Goal: Task Accomplishment & Management: Manage account settings

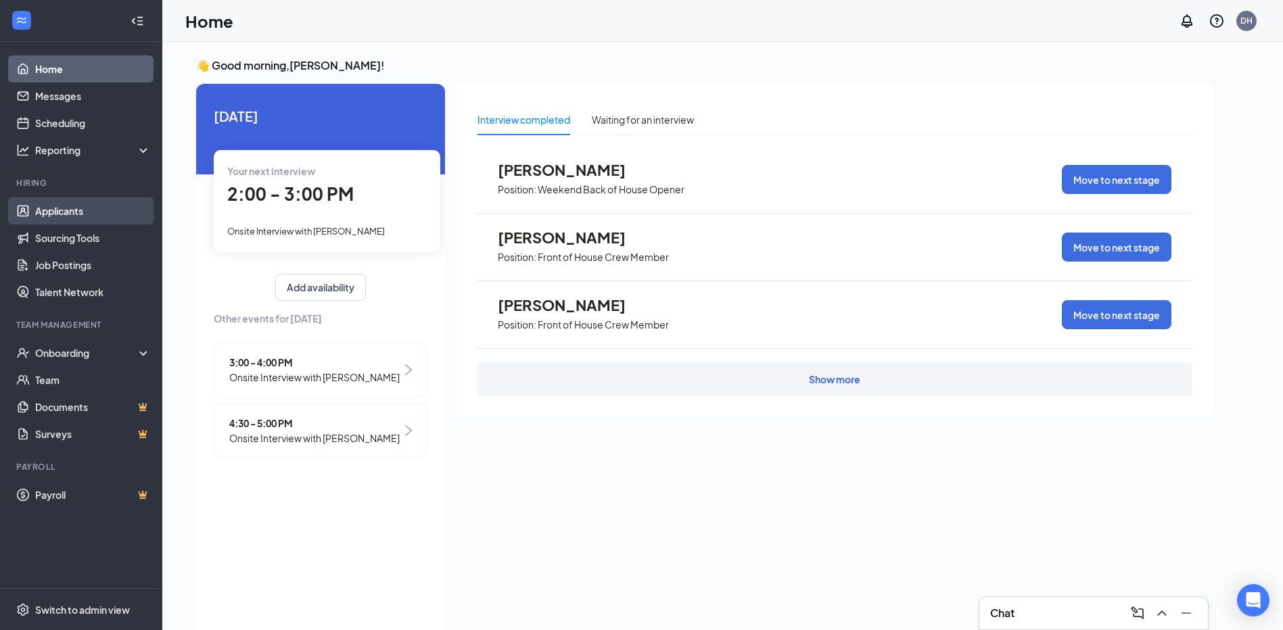
click at [69, 209] on link "Applicants" at bounding box center [93, 210] width 116 height 27
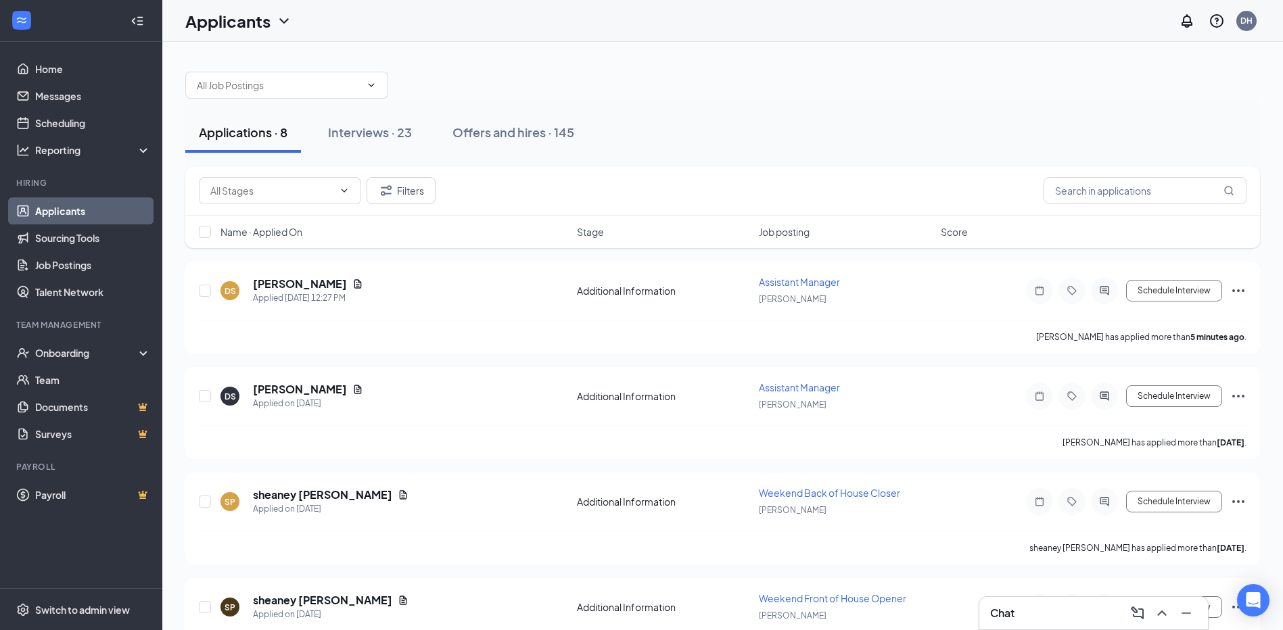
drag, startPoint x: 347, startPoint y: 133, endPoint x: 374, endPoint y: 164, distance: 41.7
click at [348, 133] on div "Interviews · 23" at bounding box center [370, 132] width 84 height 17
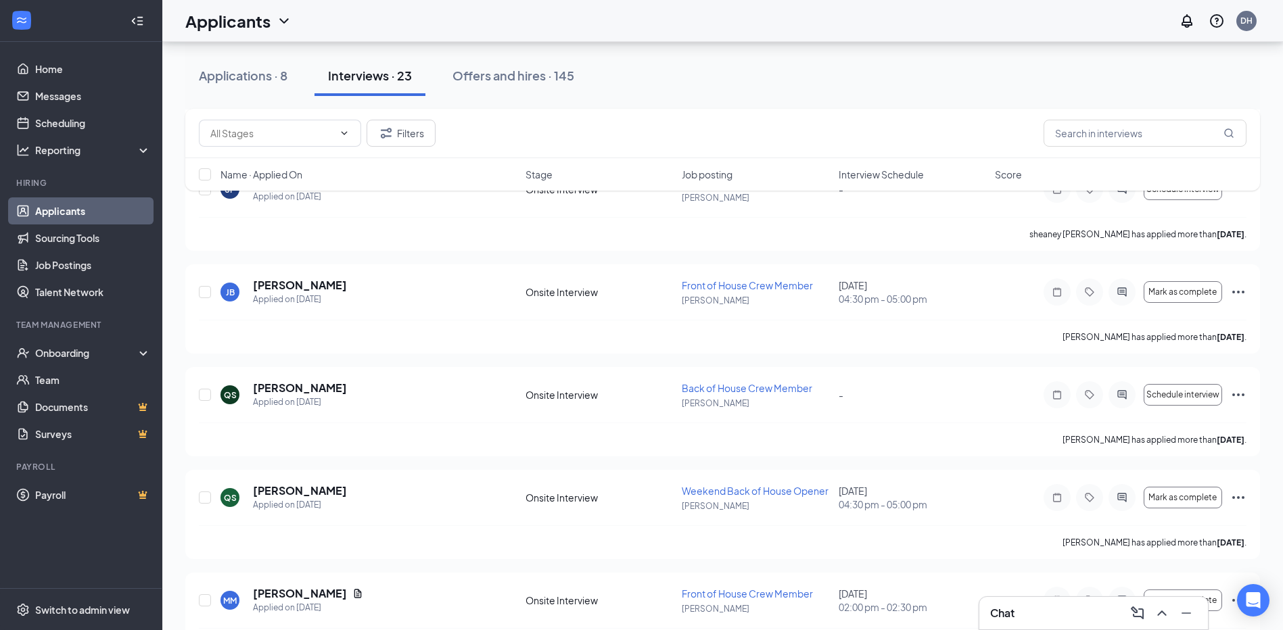
scroll to position [271, 0]
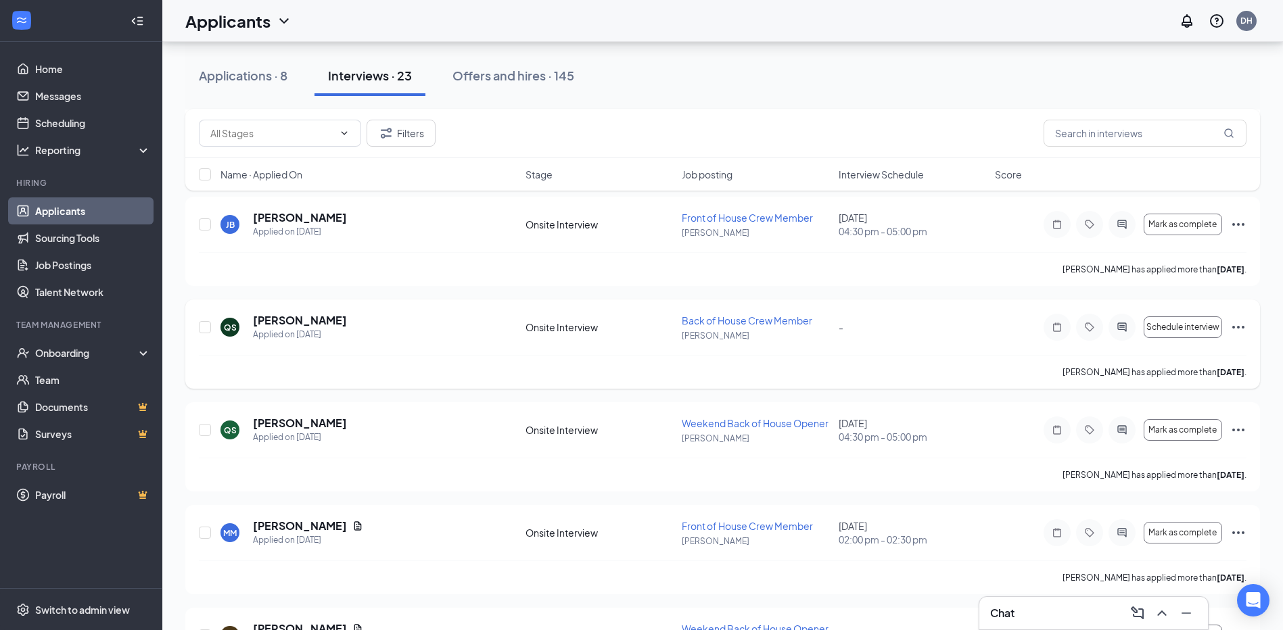
click at [1244, 326] on icon "Ellipses" at bounding box center [1238, 327] width 16 height 16
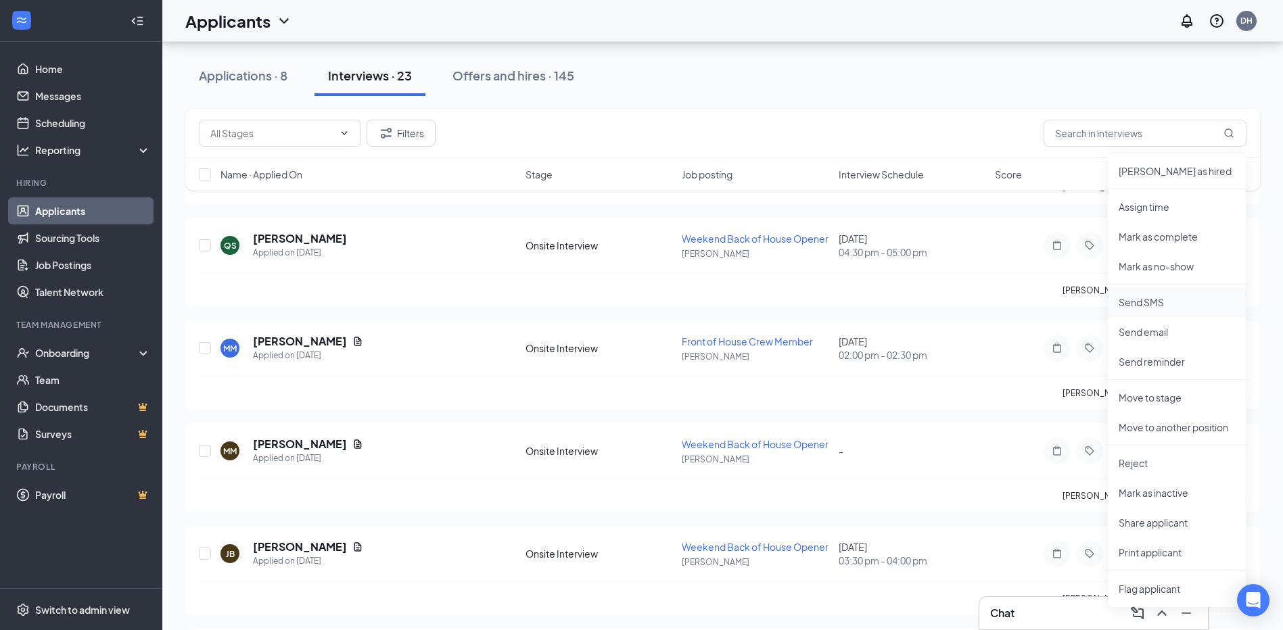
scroll to position [473, 0]
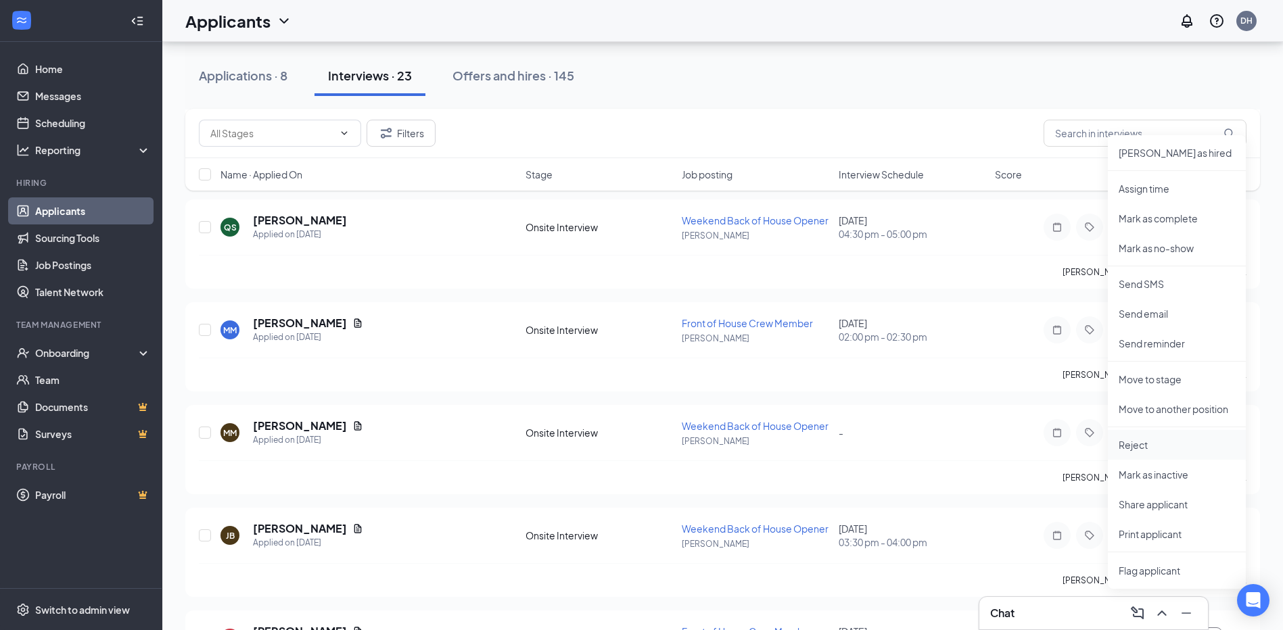
click at [1124, 448] on p "Reject" at bounding box center [1177, 445] width 116 height 14
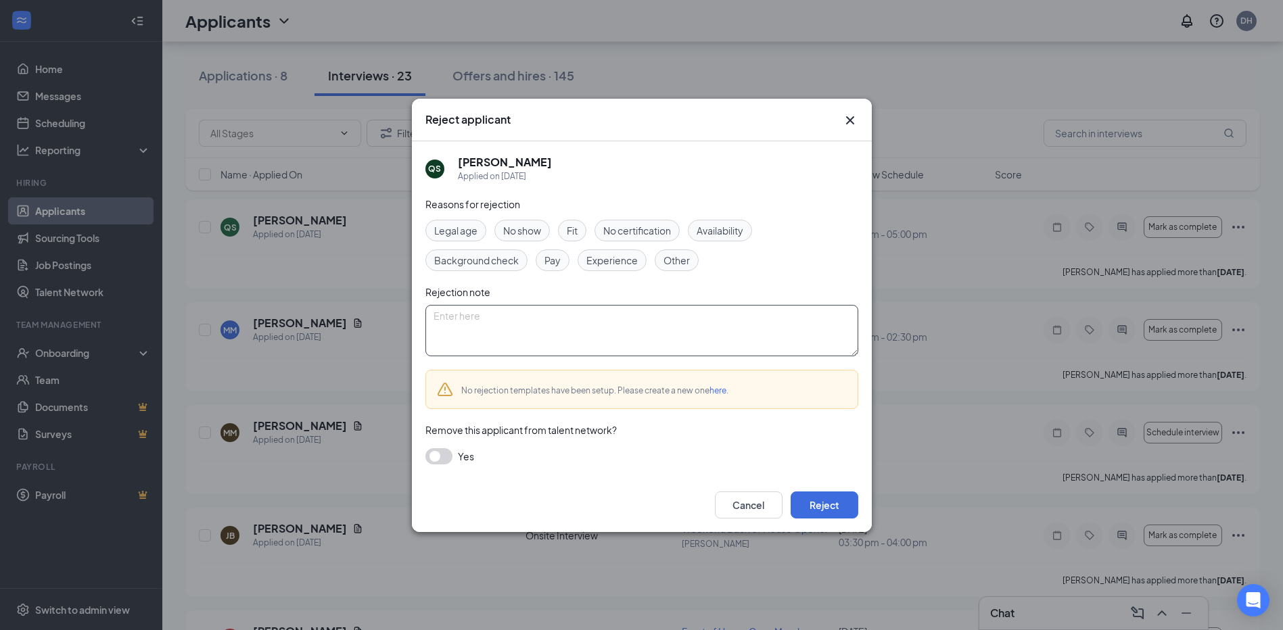
drag, startPoint x: 607, startPoint y: 324, endPoint x: 608, endPoint y: 331, distance: 6.8
click at [608, 331] on textarea at bounding box center [641, 330] width 433 height 51
type textarea "Duplicate"
click at [814, 510] on button "Reject" at bounding box center [825, 505] width 68 height 27
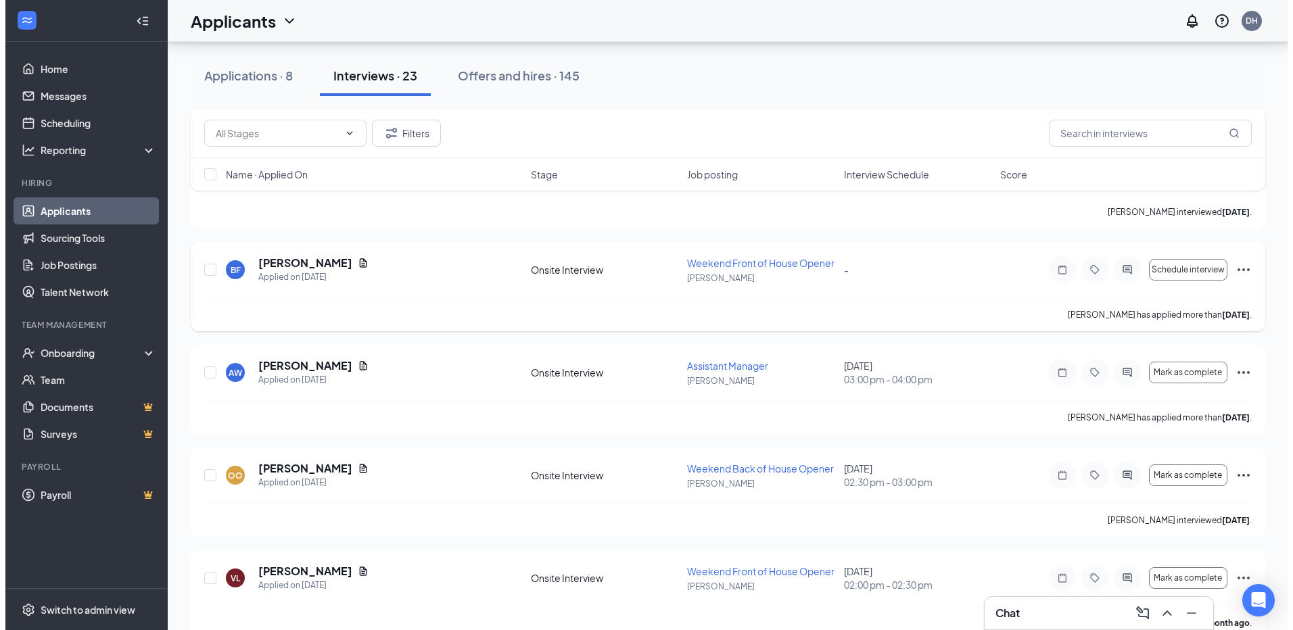
scroll to position [1896, 0]
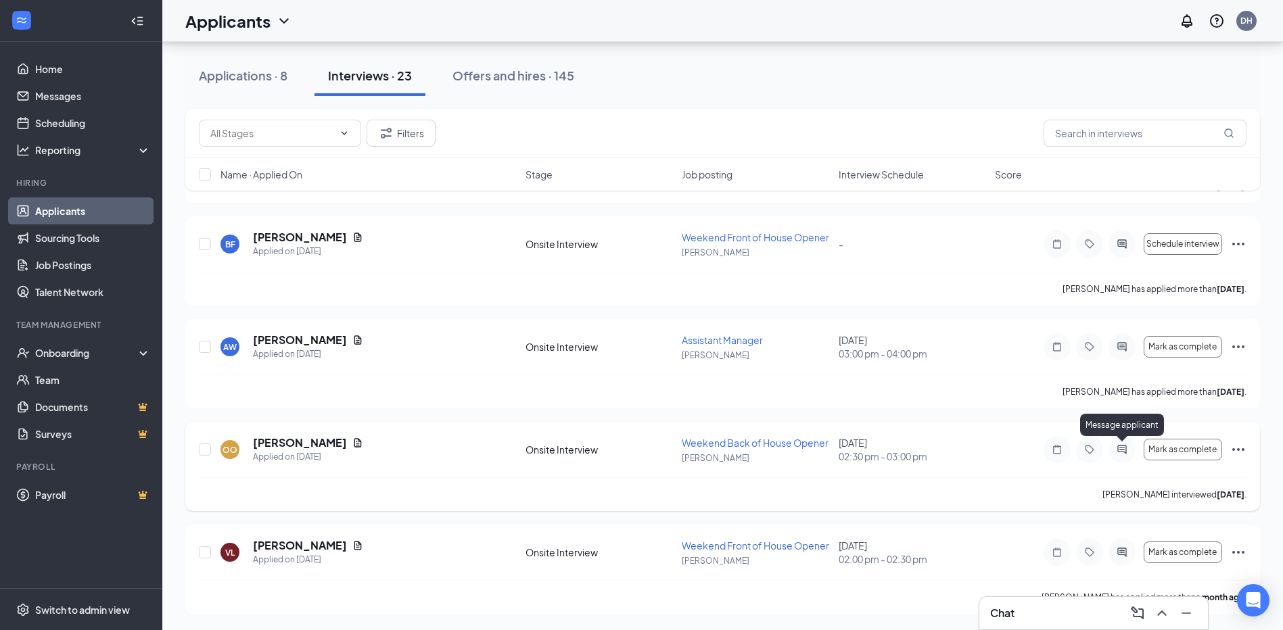
click at [1120, 448] on icon "ActiveChat" at bounding box center [1121, 449] width 9 height 9
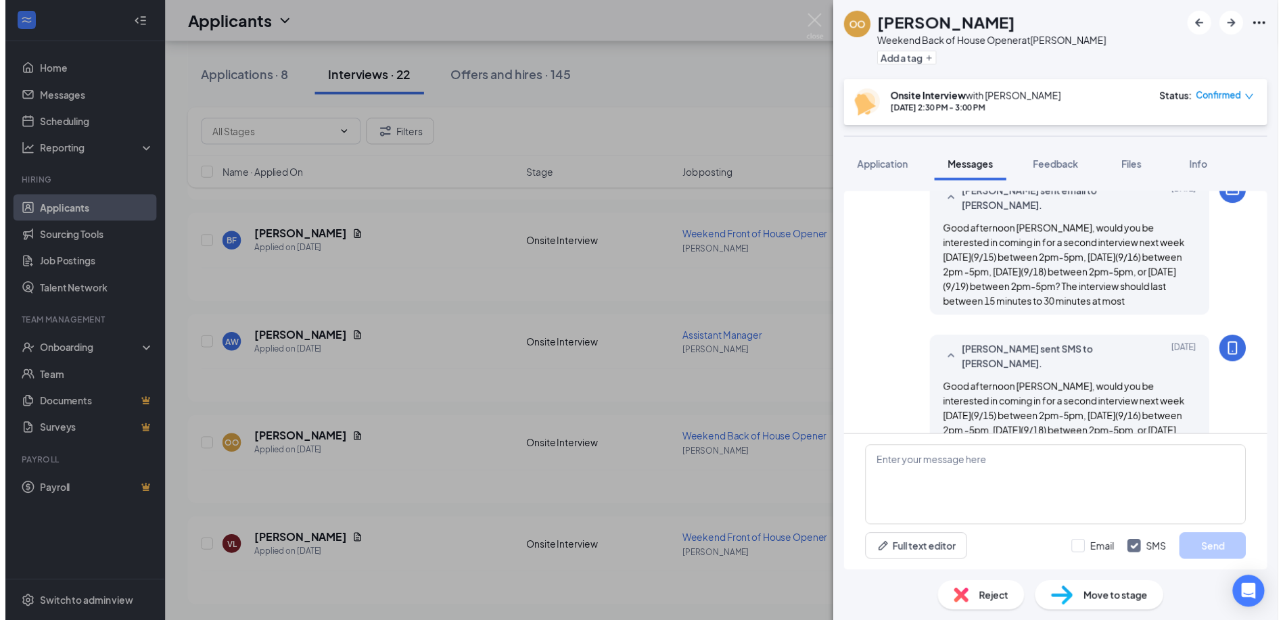
scroll to position [733, 0]
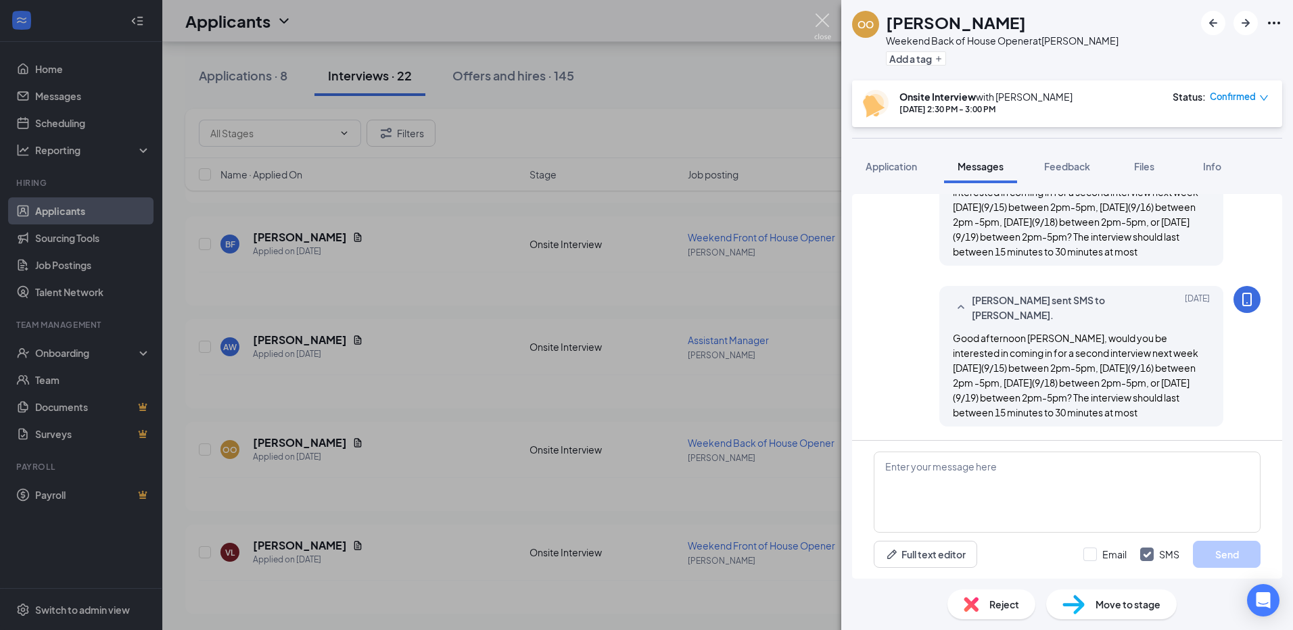
click at [815, 22] on img at bounding box center [822, 27] width 17 height 26
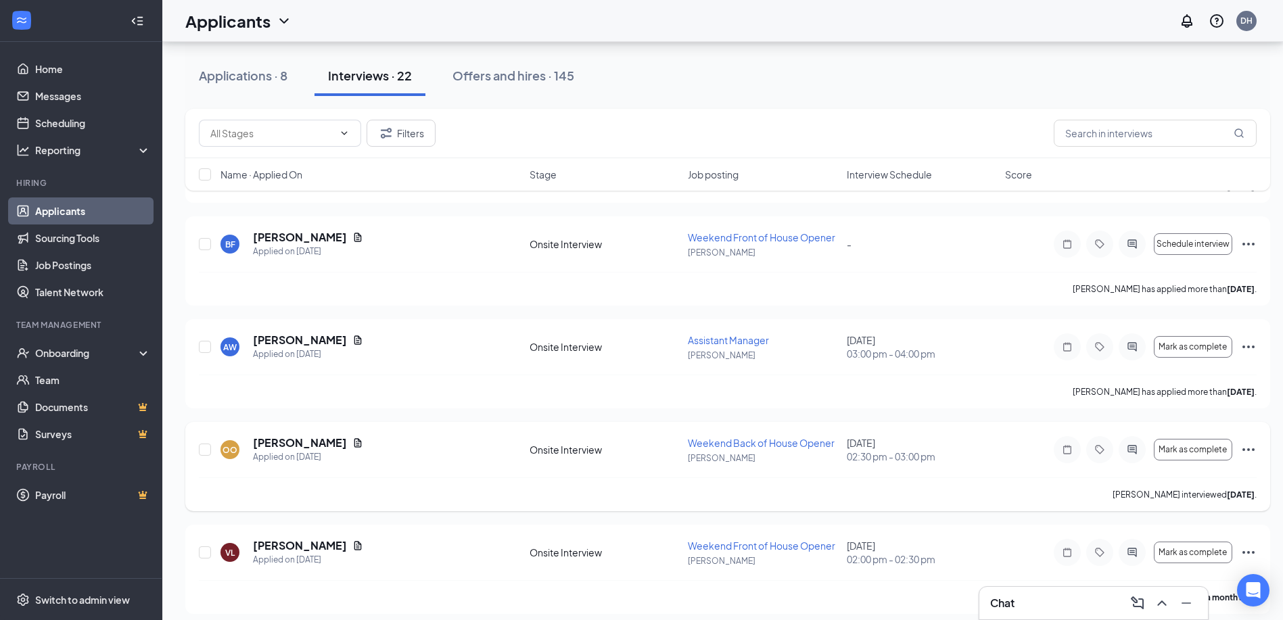
click at [1250, 452] on icon "Ellipses" at bounding box center [1248, 450] width 16 height 16
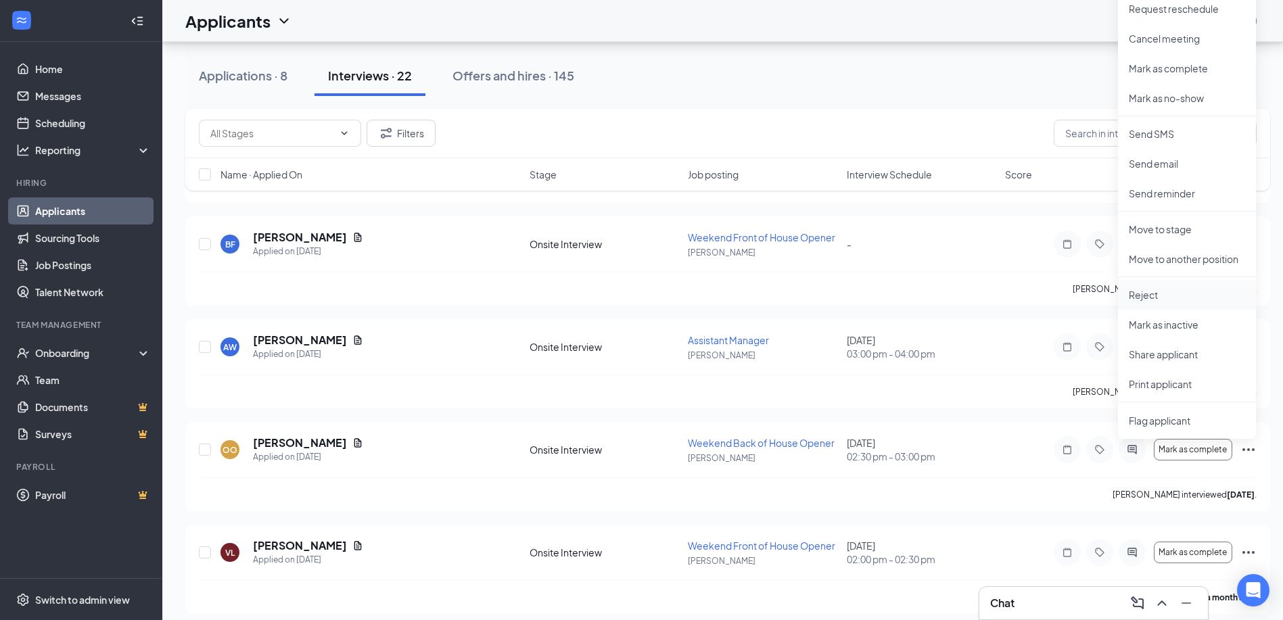
click at [1163, 296] on p "Reject" at bounding box center [1187, 295] width 116 height 14
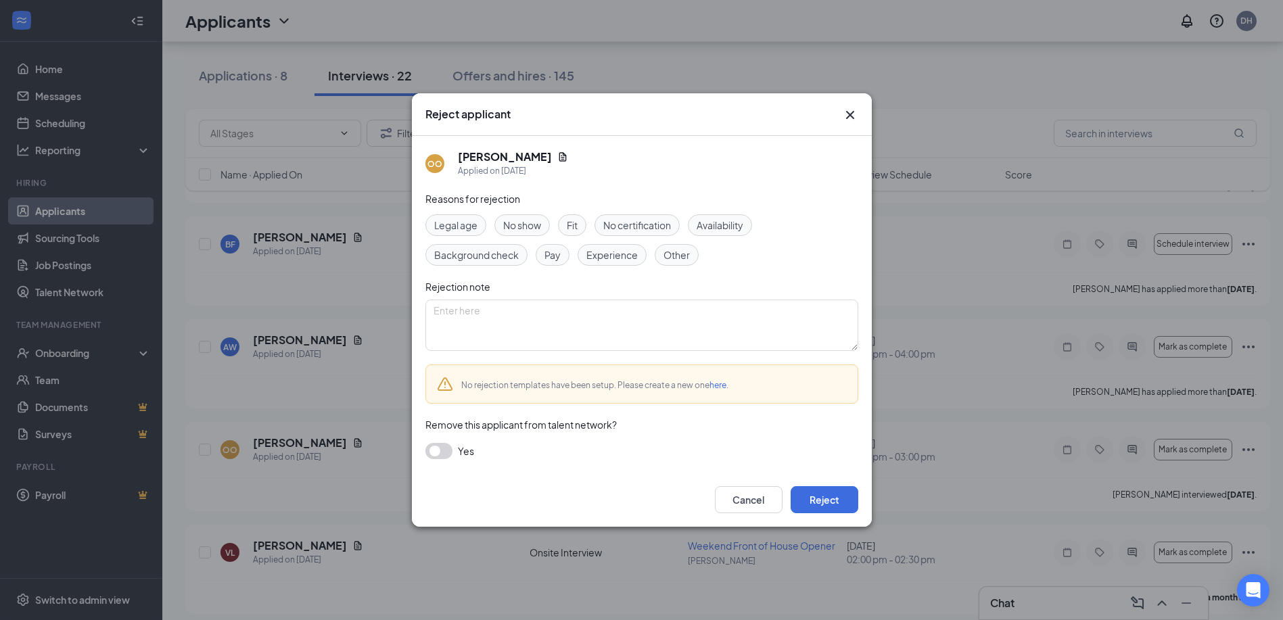
click at [682, 256] on span "Other" at bounding box center [676, 255] width 26 height 15
click at [560, 331] on textarea at bounding box center [641, 325] width 433 height 51
type textarea "Did not respond to second interview opportunity"
click at [817, 500] on button "Reject" at bounding box center [825, 499] width 68 height 27
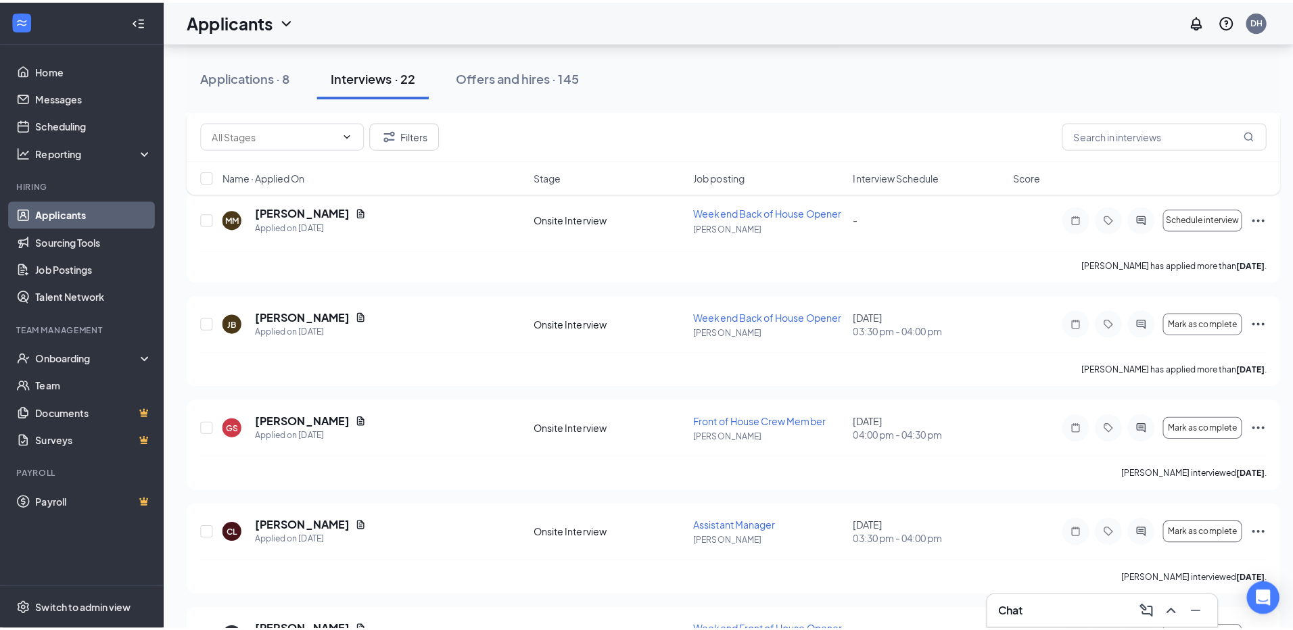
scroll to position [586, 0]
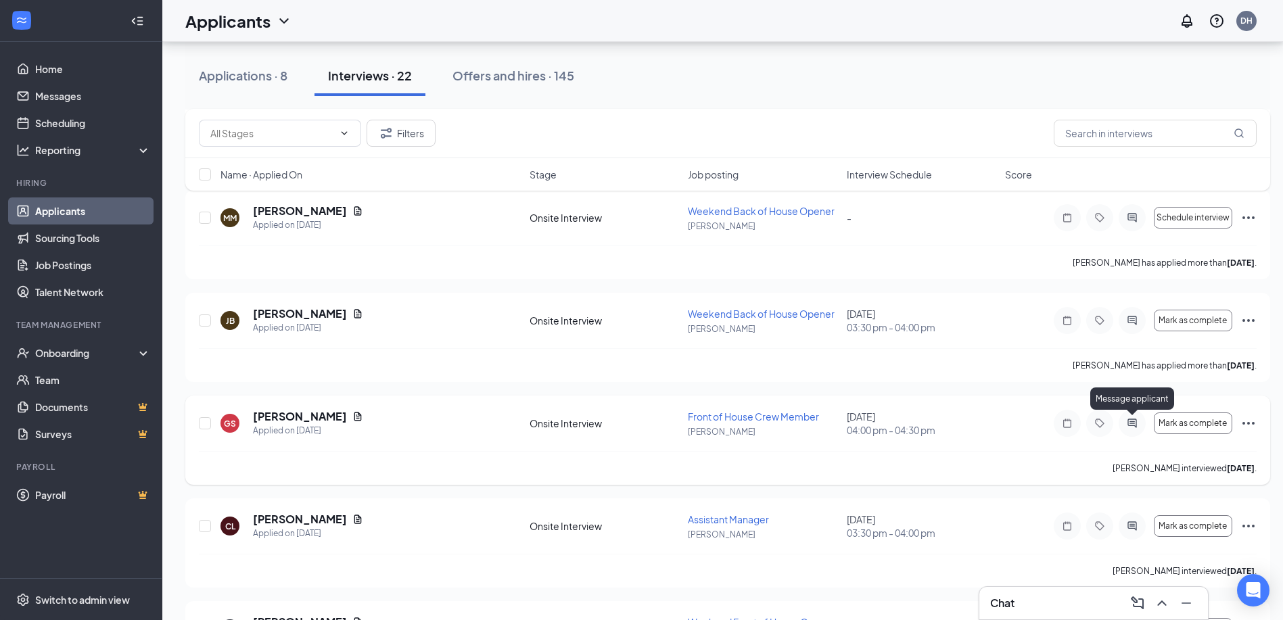
click at [1129, 421] on icon "ActiveChat" at bounding box center [1132, 423] width 16 height 11
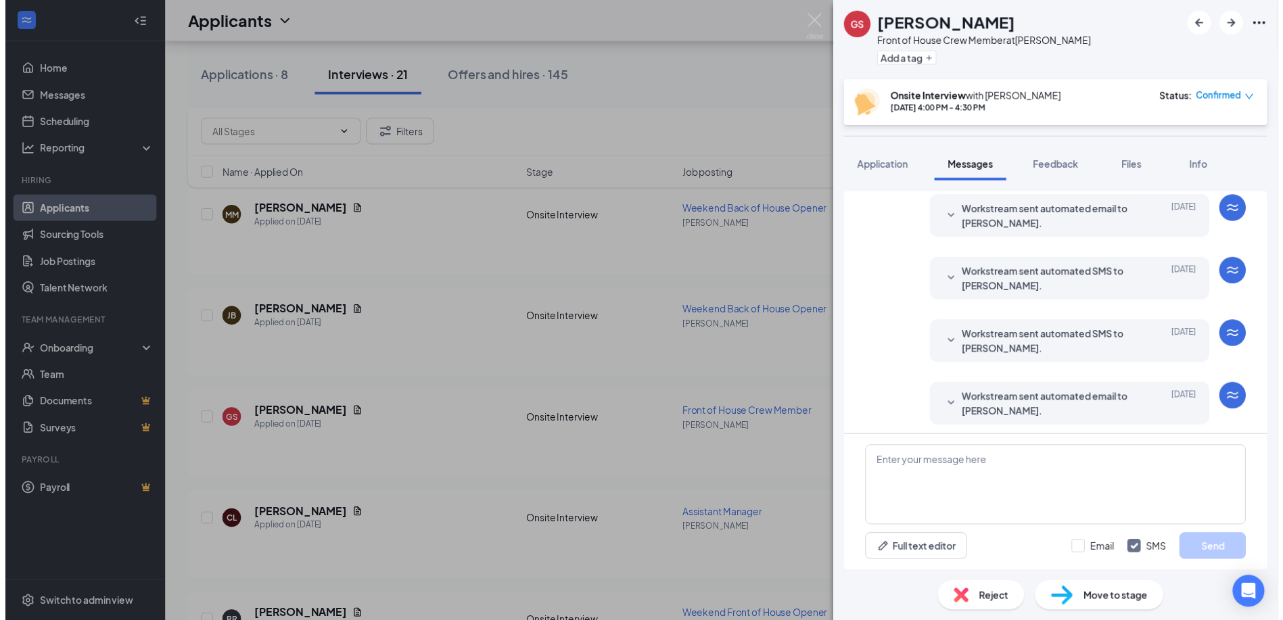
scroll to position [526, 0]
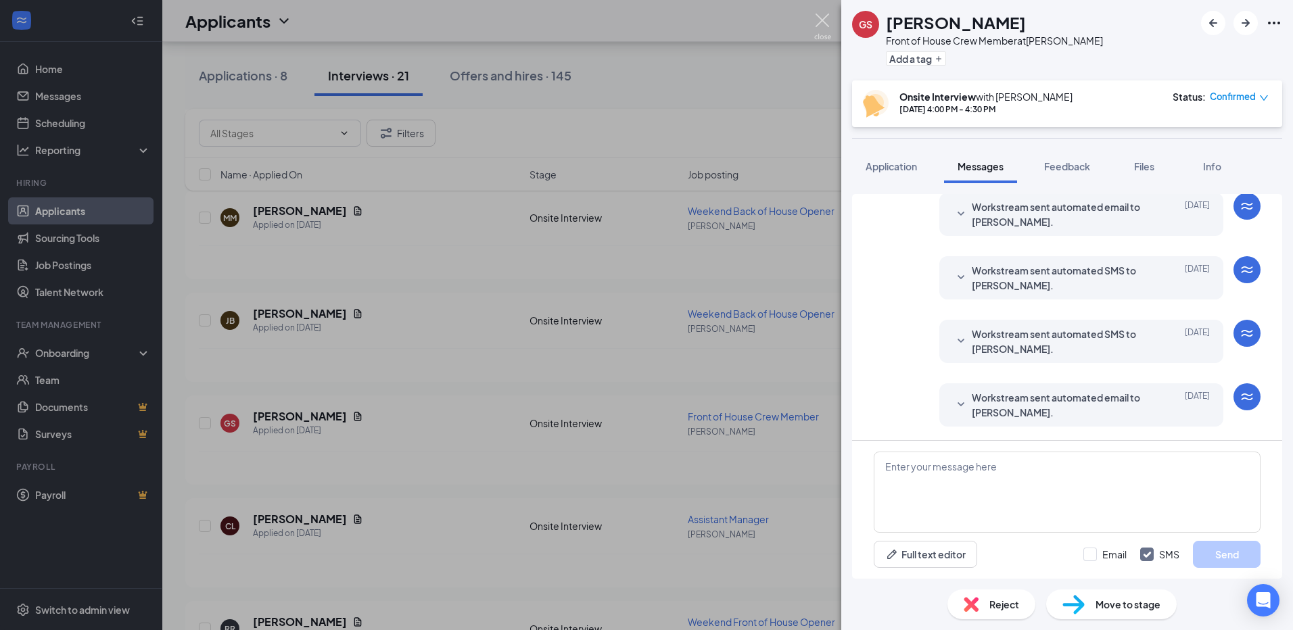
click at [817, 19] on img at bounding box center [822, 27] width 17 height 26
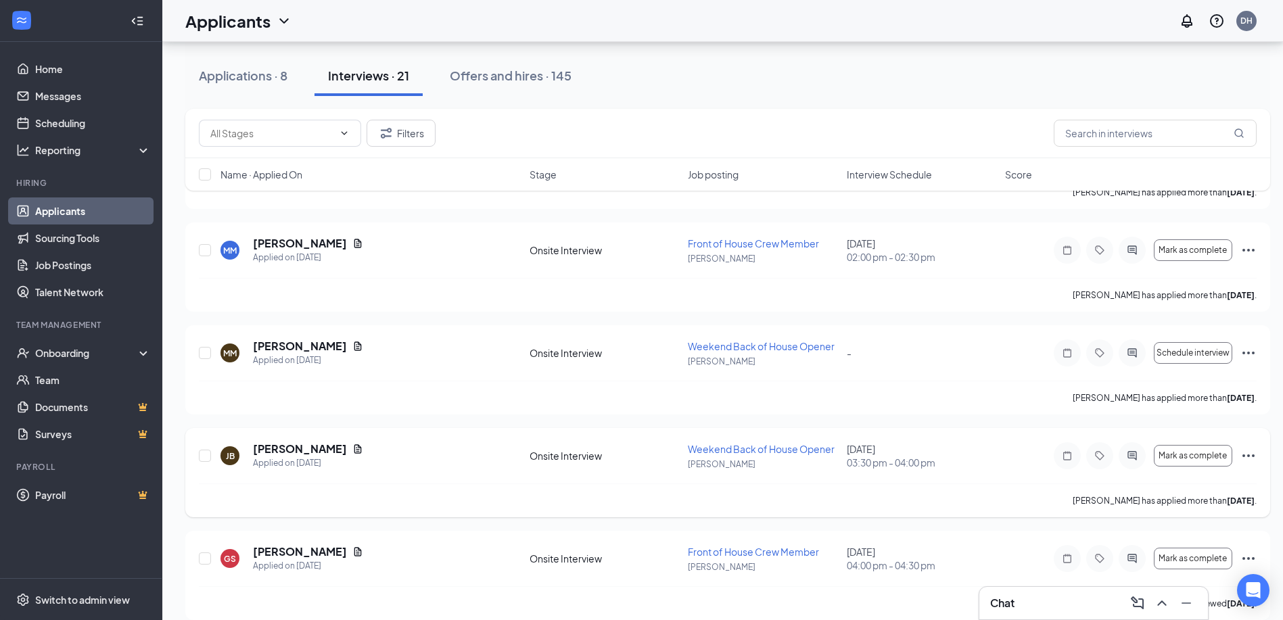
scroll to position [383, 0]
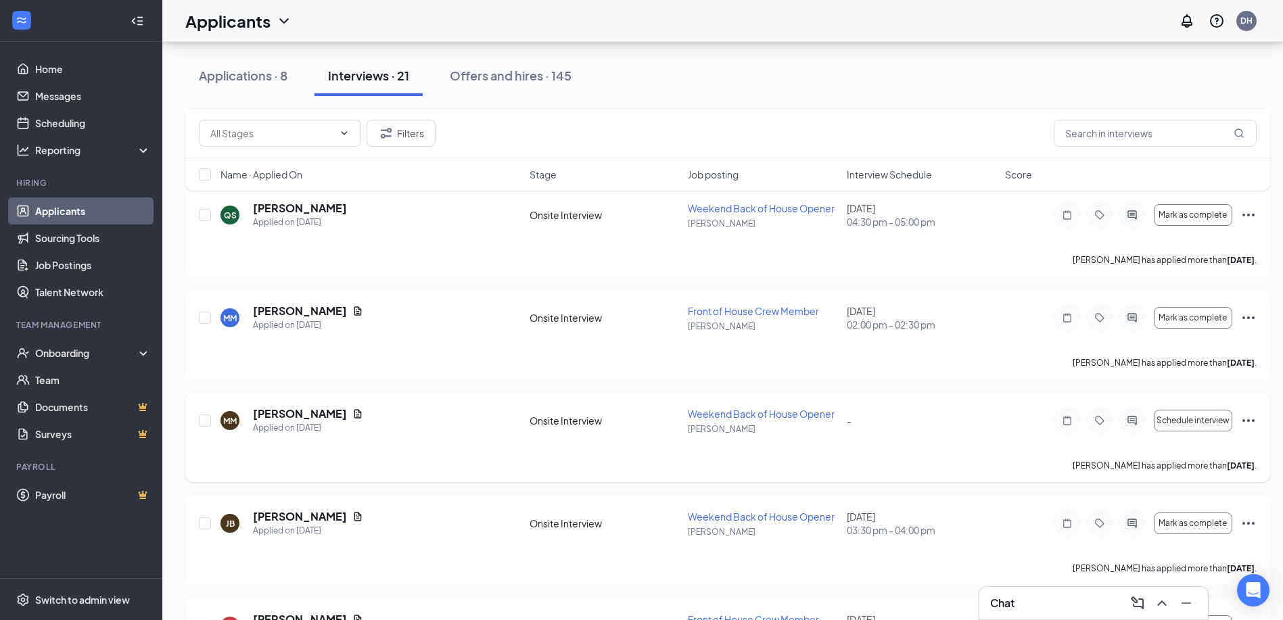
click at [1246, 416] on icon "Ellipses" at bounding box center [1248, 421] width 16 height 16
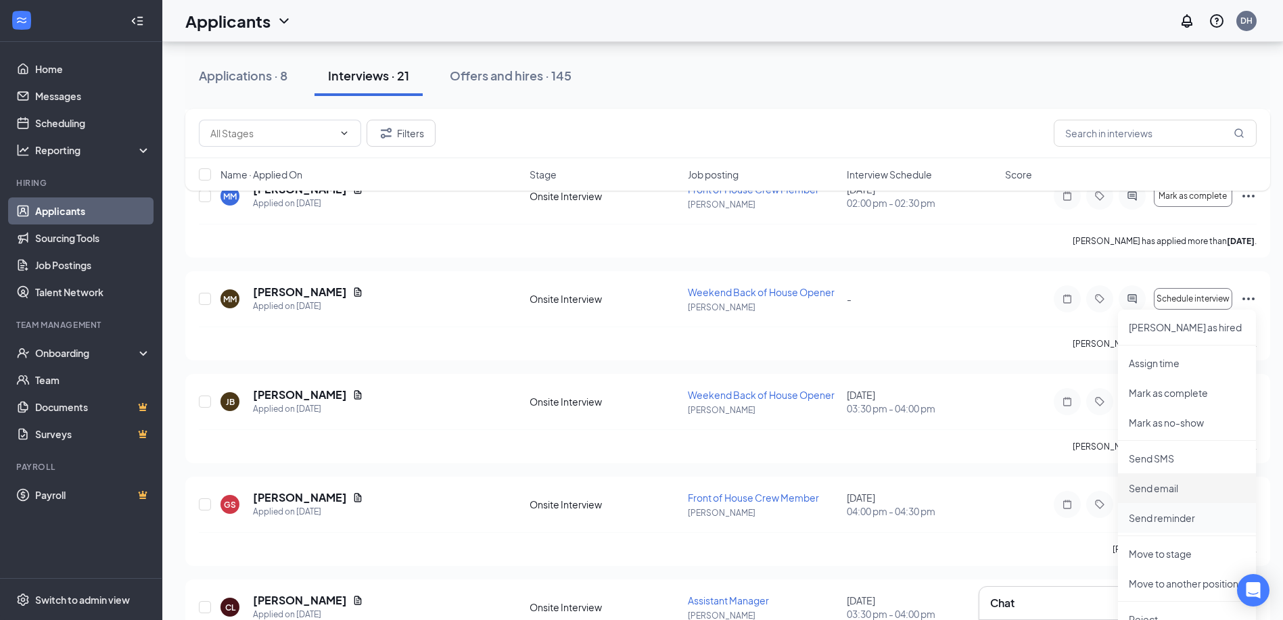
scroll to position [518, 0]
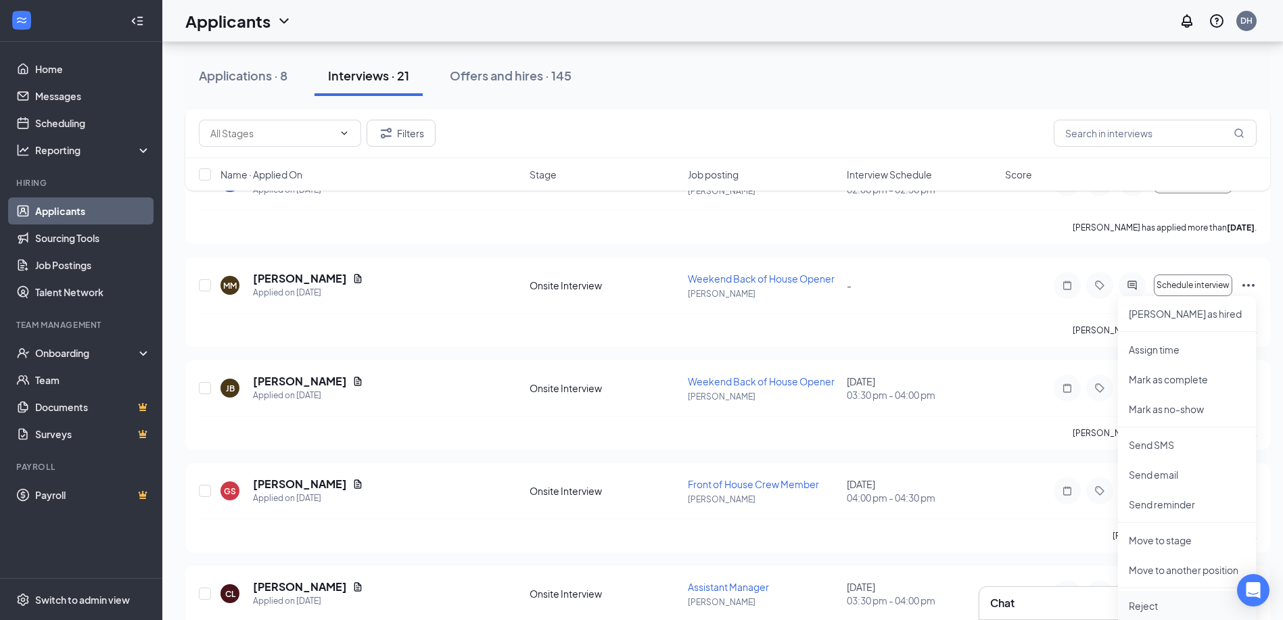
click at [1165, 605] on p "Reject" at bounding box center [1187, 606] width 116 height 14
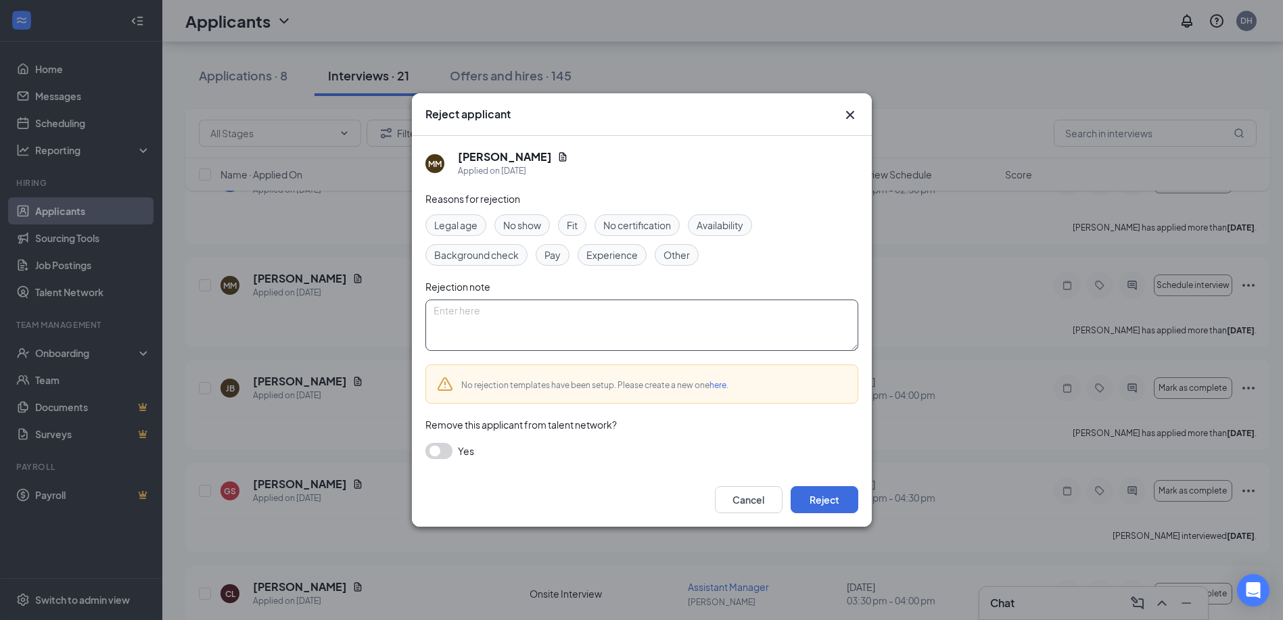
drag, startPoint x: 583, startPoint y: 318, endPoint x: 607, endPoint y: 346, distance: 36.5
click at [601, 343] on textarea at bounding box center [641, 325] width 433 height 51
type textarea "Duplicate"
click at [836, 505] on button "Reject" at bounding box center [825, 499] width 68 height 27
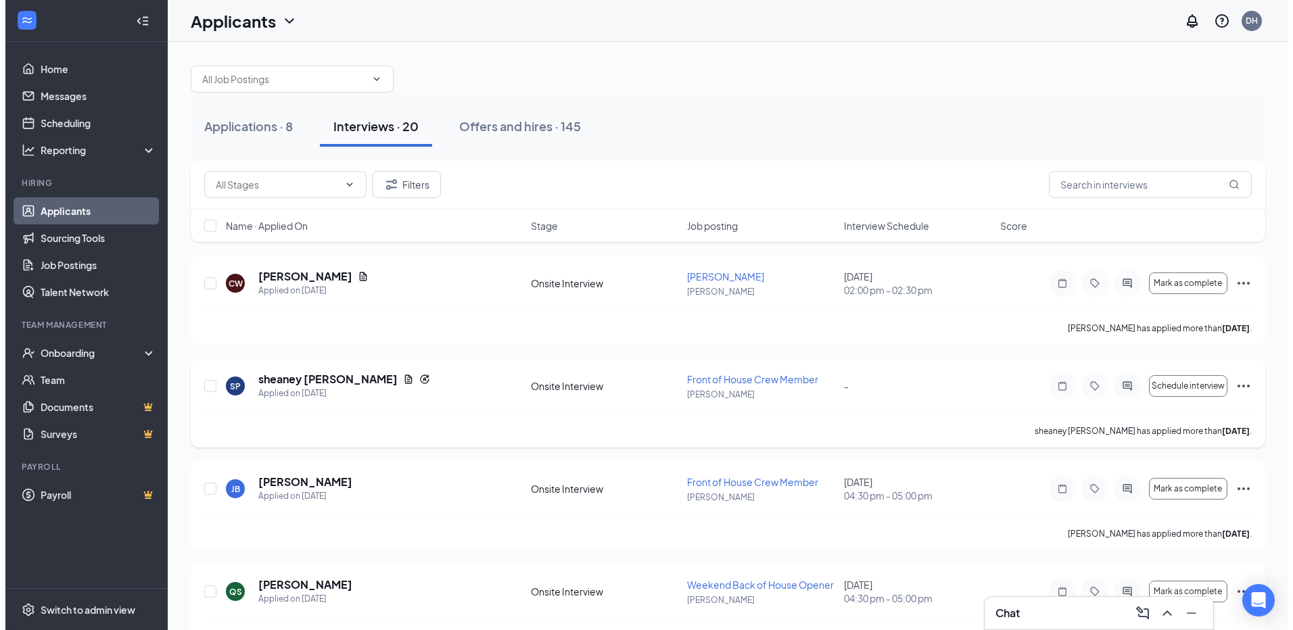
scroll to position [0, 0]
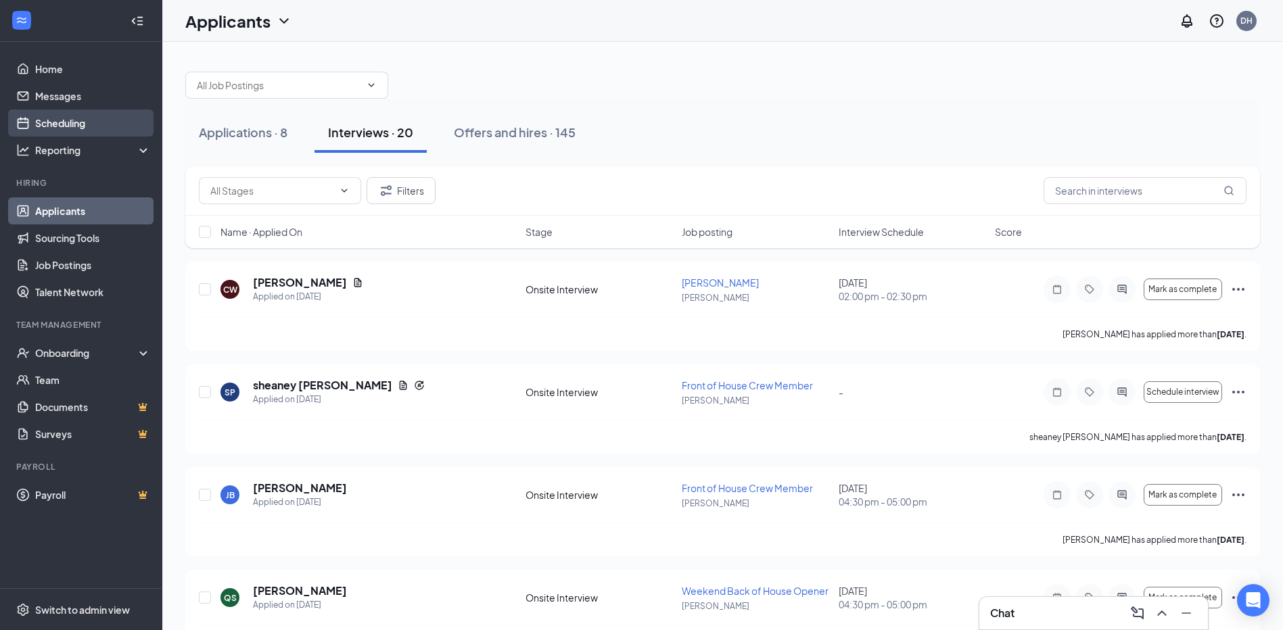
click at [76, 116] on link "Scheduling" at bounding box center [93, 123] width 116 height 27
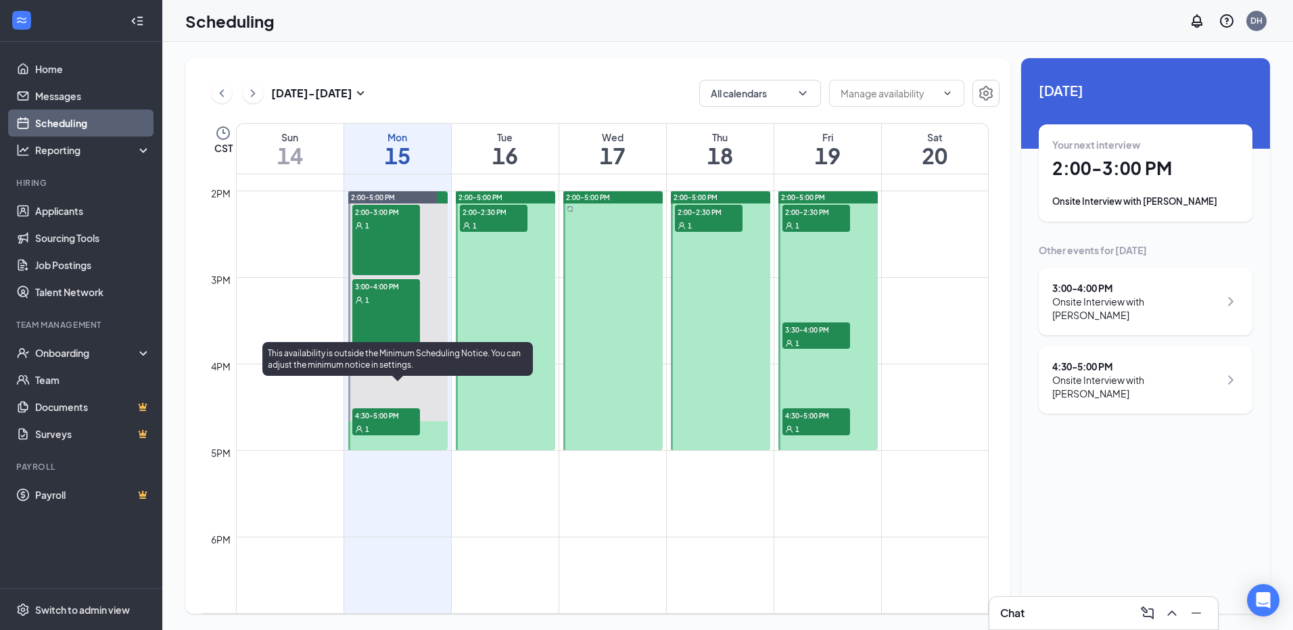
scroll to position [1206, 0]
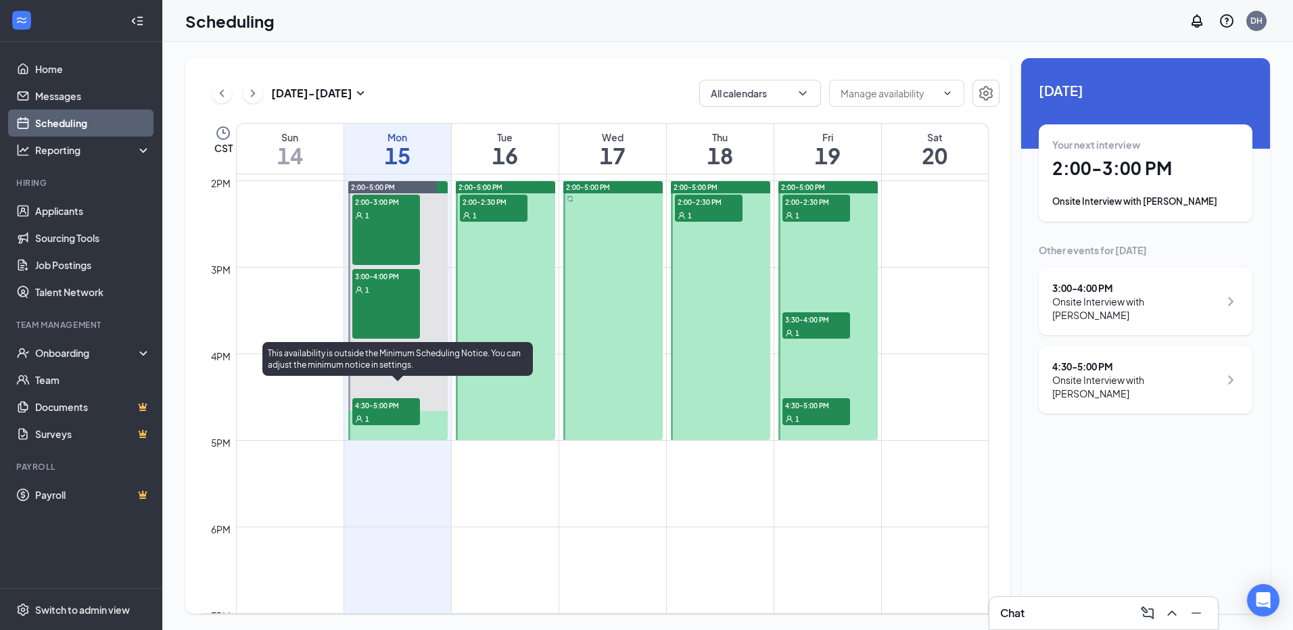
click at [388, 404] on span "4:30-5:00 PM" at bounding box center [386, 405] width 68 height 14
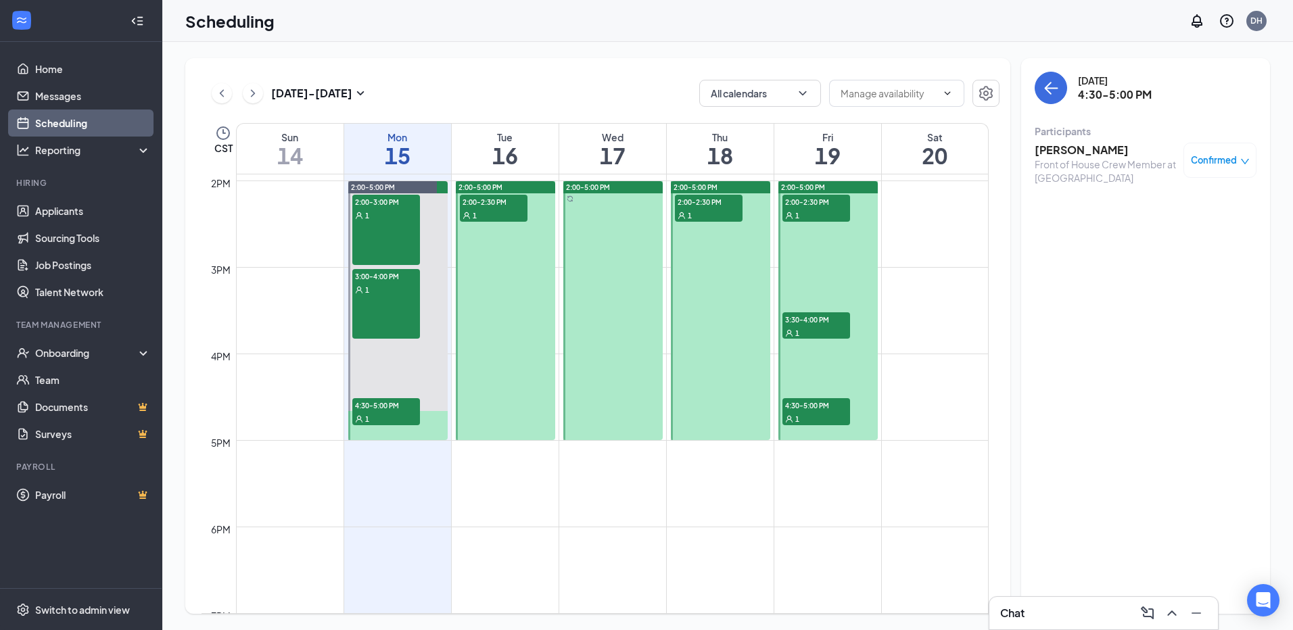
click at [494, 204] on span "2:00-2:30 PM" at bounding box center [494, 202] width 68 height 14
click at [726, 208] on div "1" at bounding box center [709, 215] width 68 height 14
click at [832, 204] on span "2:00-2:30 PM" at bounding box center [817, 202] width 68 height 14
click at [814, 320] on span "3:30-4:00 PM" at bounding box center [817, 319] width 68 height 14
click at [812, 408] on span "4:30-5:00 PM" at bounding box center [817, 405] width 68 height 14
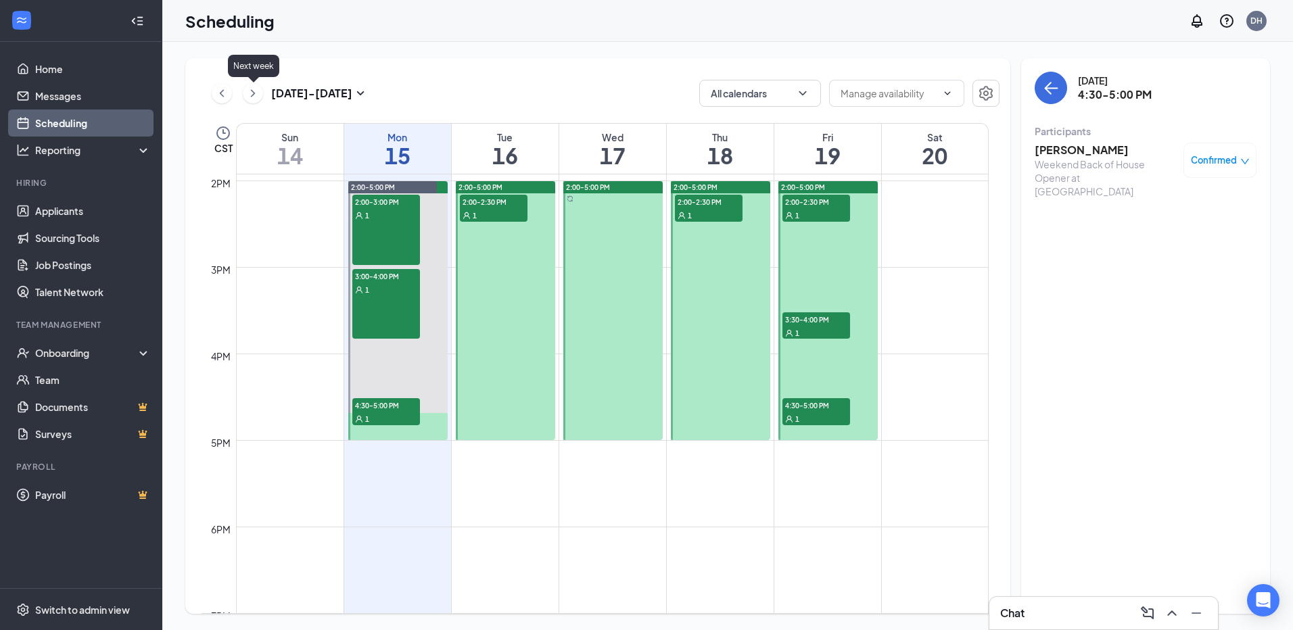
click at [250, 91] on icon "ChevronRight" at bounding box center [253, 93] width 14 height 16
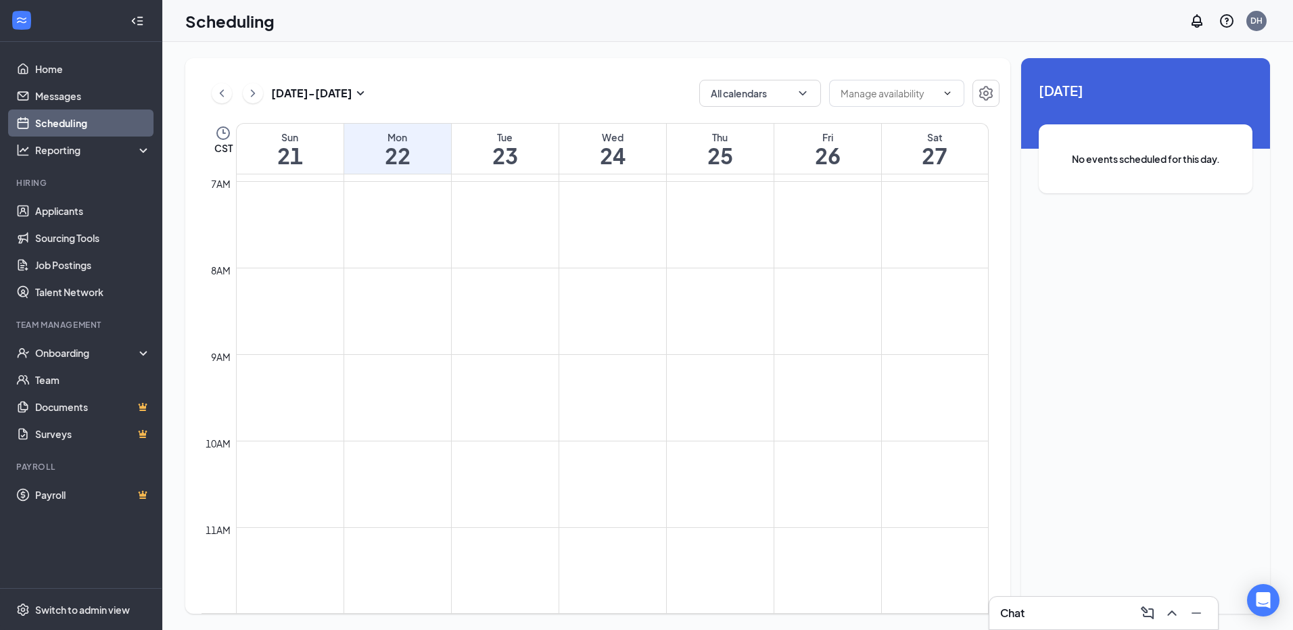
scroll to position [597, 0]
click at [224, 86] on icon "ChevronLeft" at bounding box center [222, 93] width 14 height 16
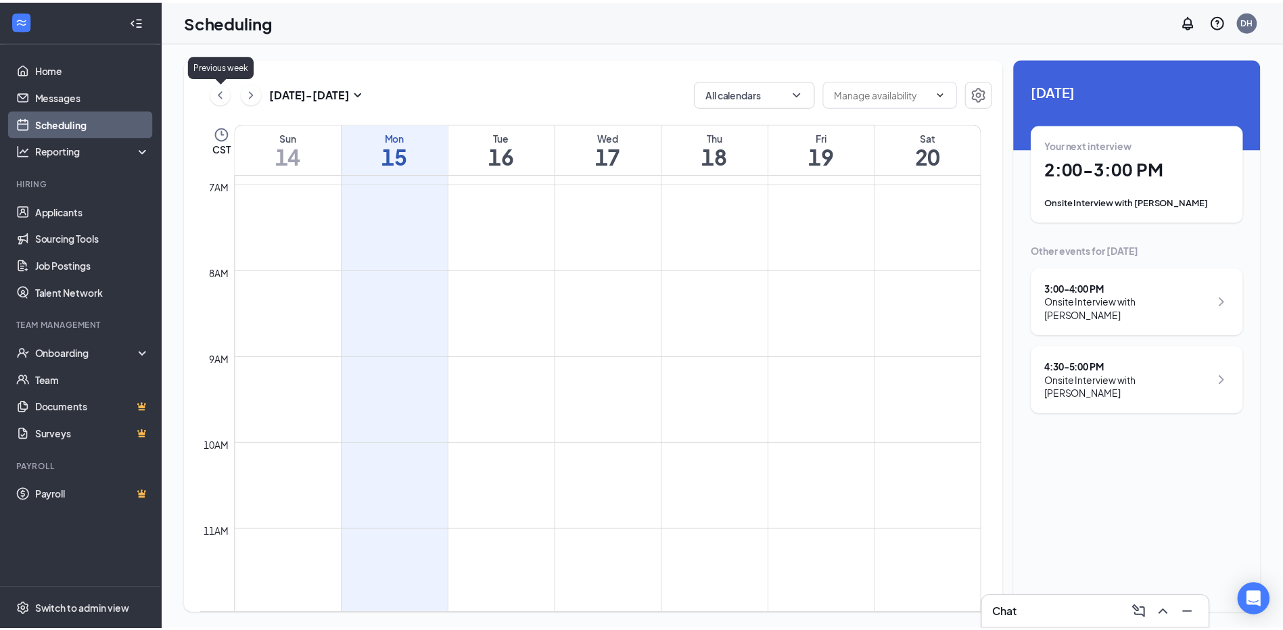
scroll to position [665, 0]
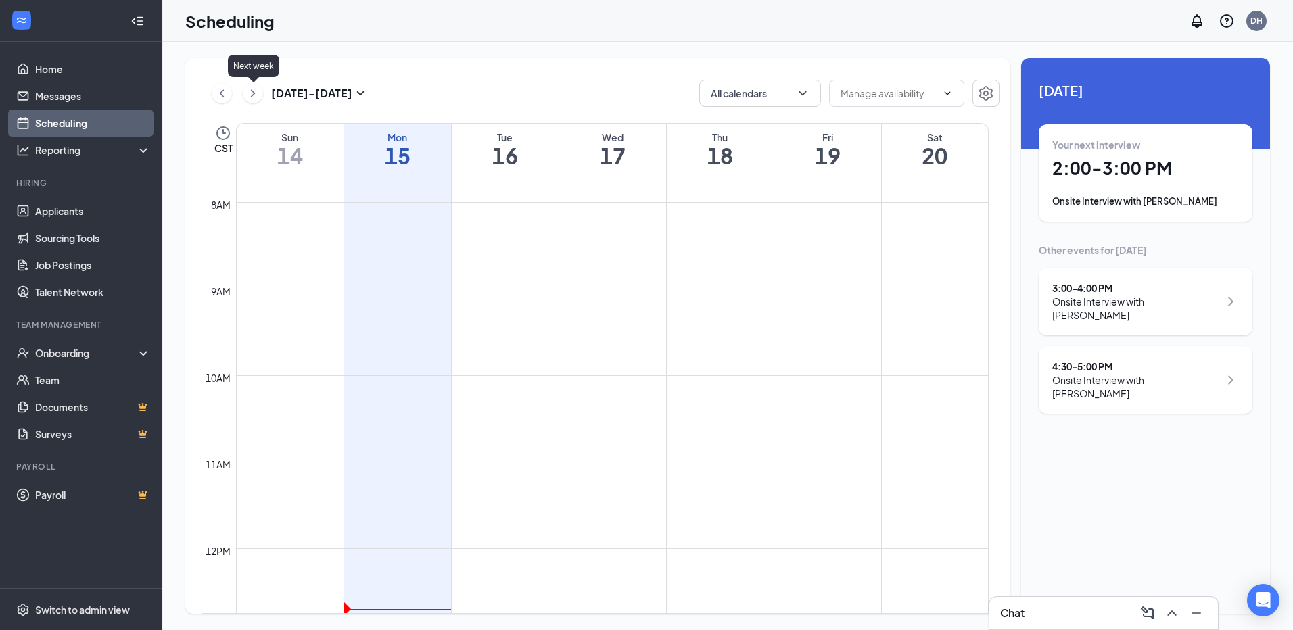
click at [249, 93] on icon "ChevronRight" at bounding box center [253, 93] width 14 height 16
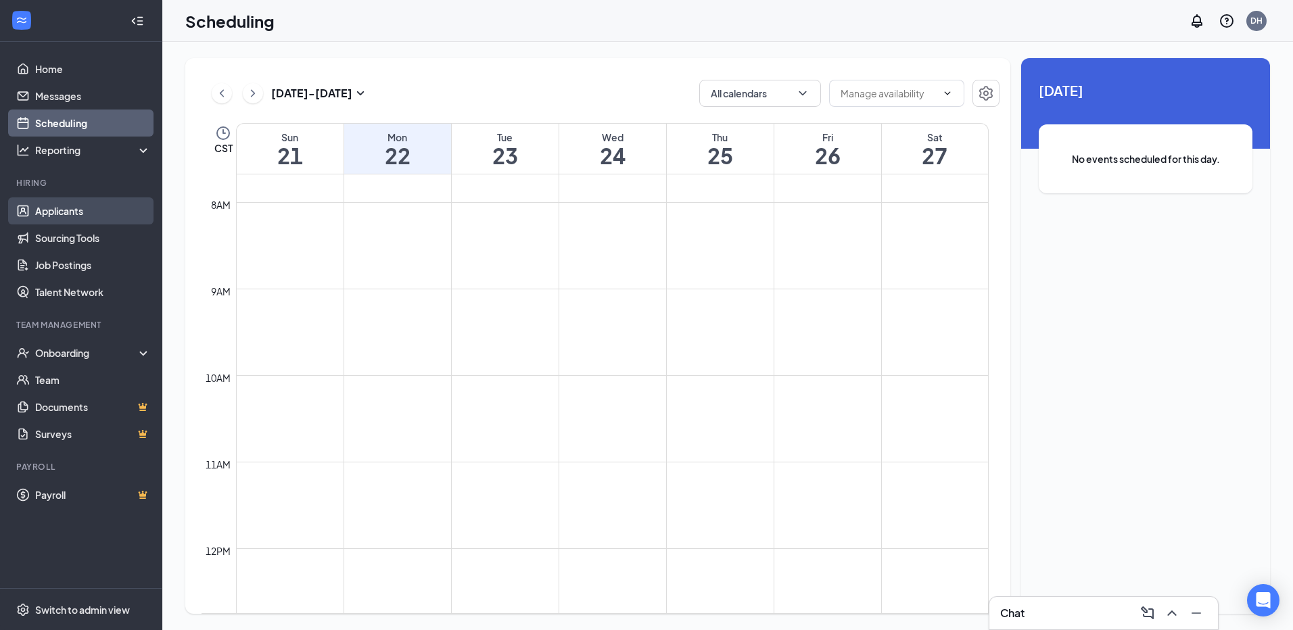
click at [53, 208] on link "Applicants" at bounding box center [93, 210] width 116 height 27
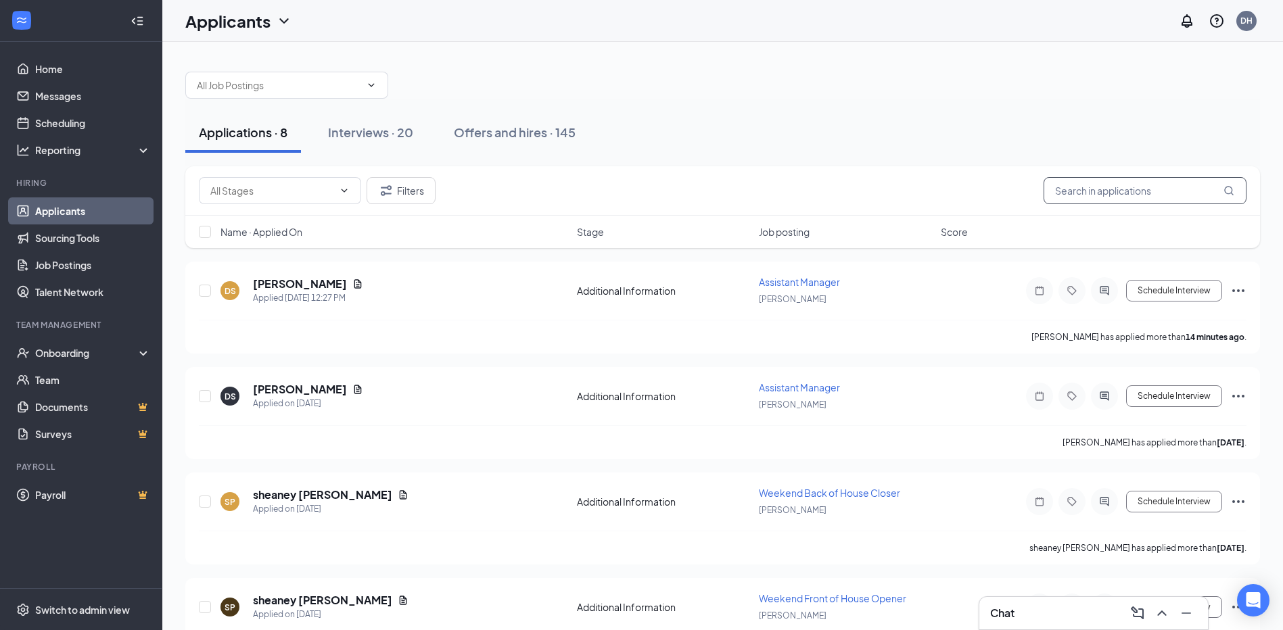
click at [1182, 193] on input "text" at bounding box center [1145, 190] width 203 height 27
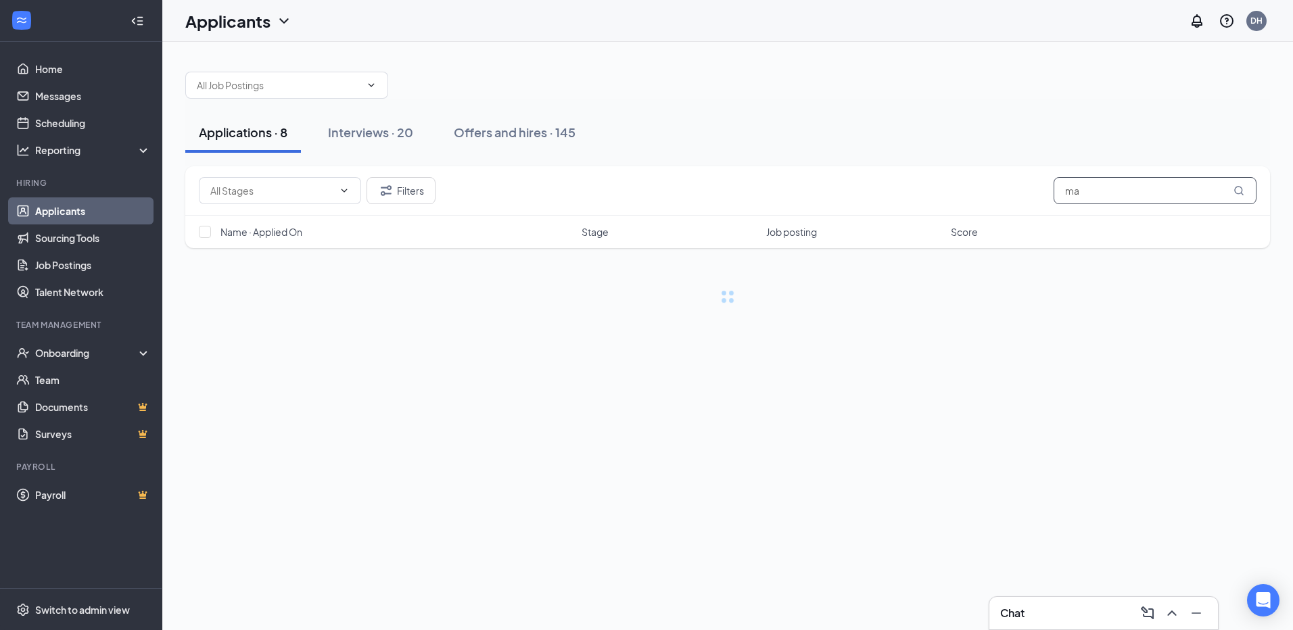
type input "m"
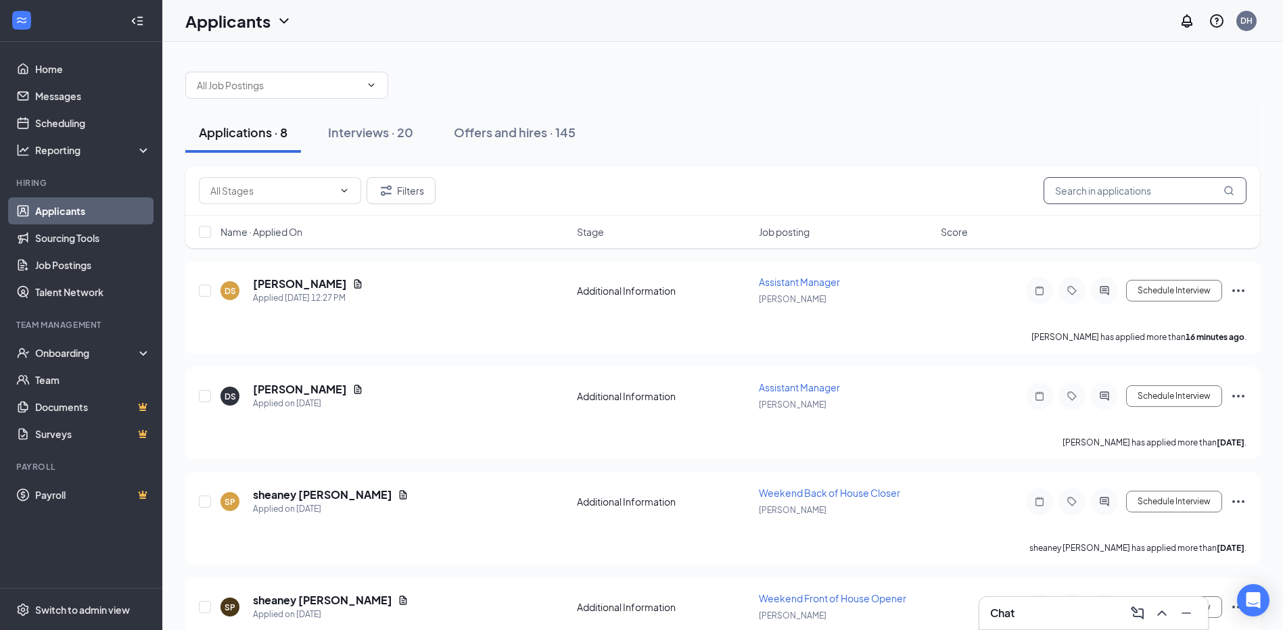
drag, startPoint x: 1087, startPoint y: 197, endPoint x: 1094, endPoint y: 196, distance: 6.9
click at [1090, 196] on input "text" at bounding box center [1145, 190] width 203 height 27
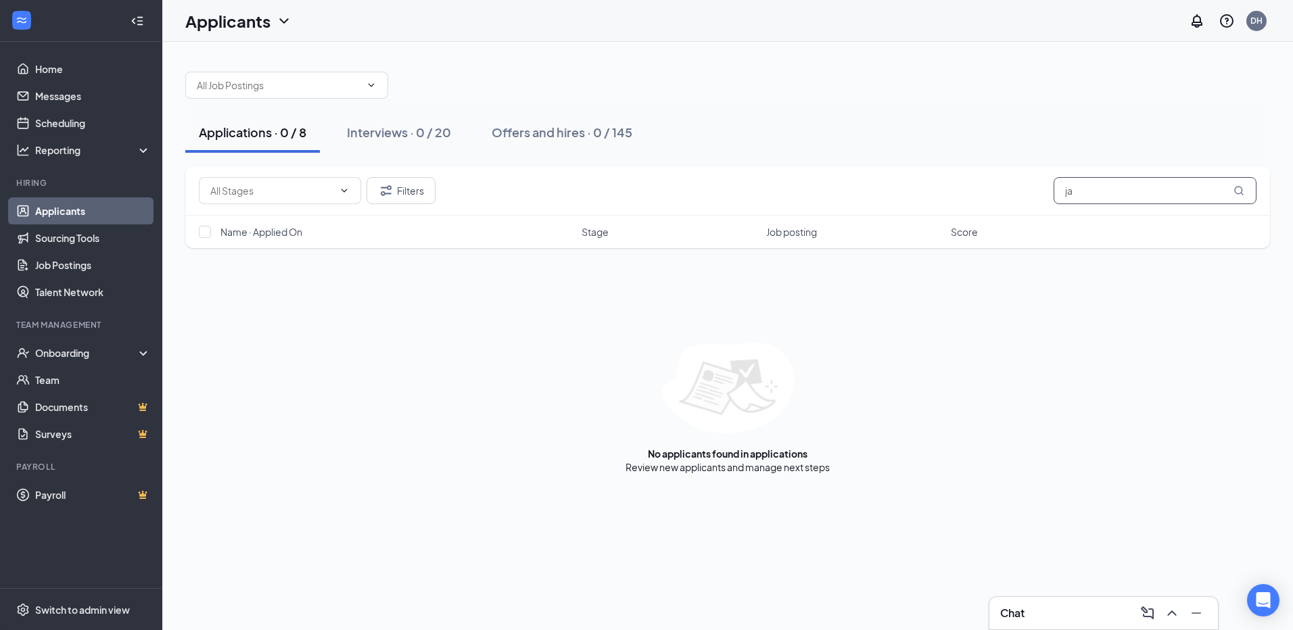
type input "j"
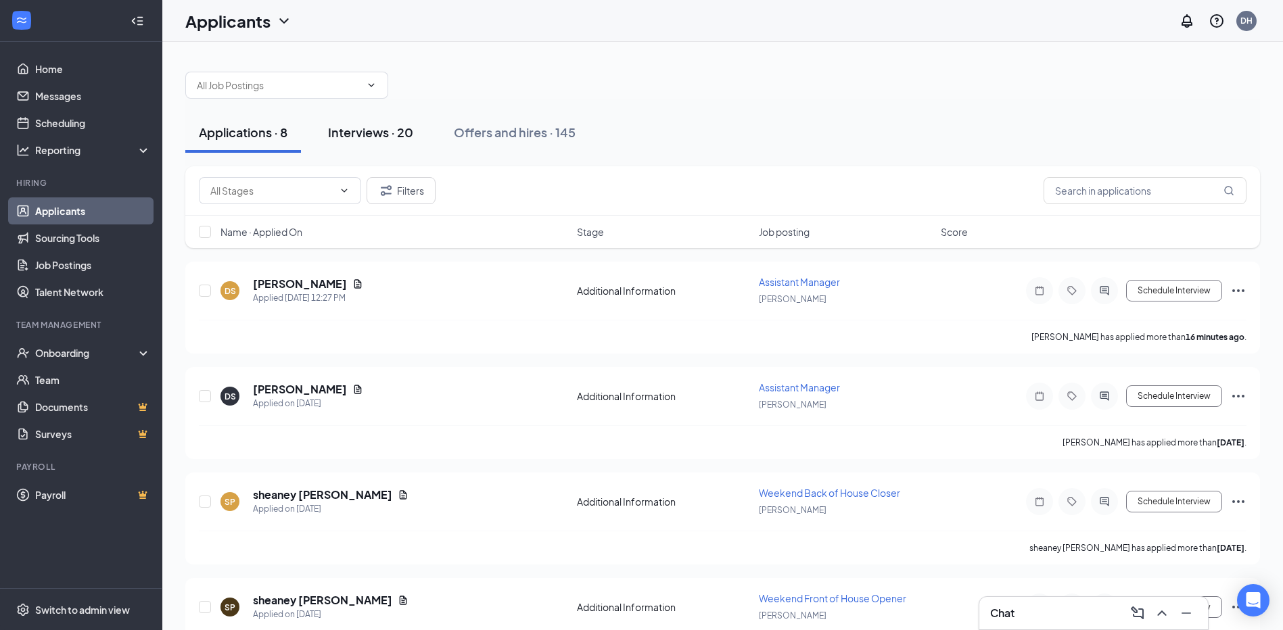
click at [355, 135] on div "Interviews · 20" at bounding box center [370, 132] width 85 height 17
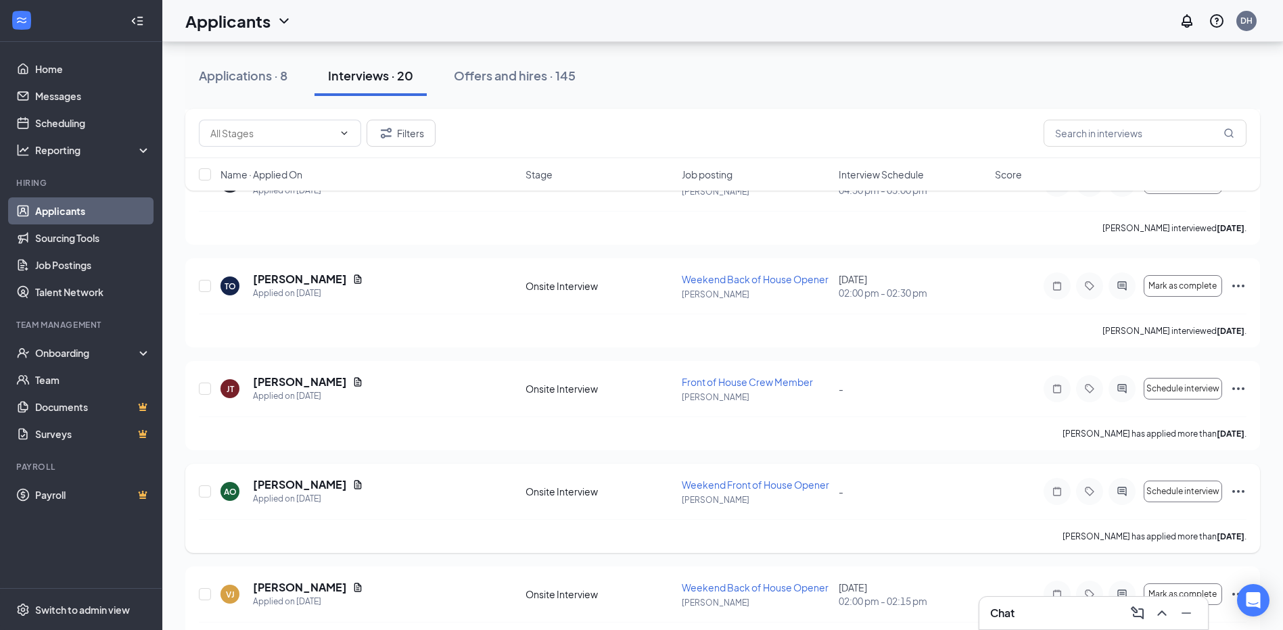
scroll to position [1420, 0]
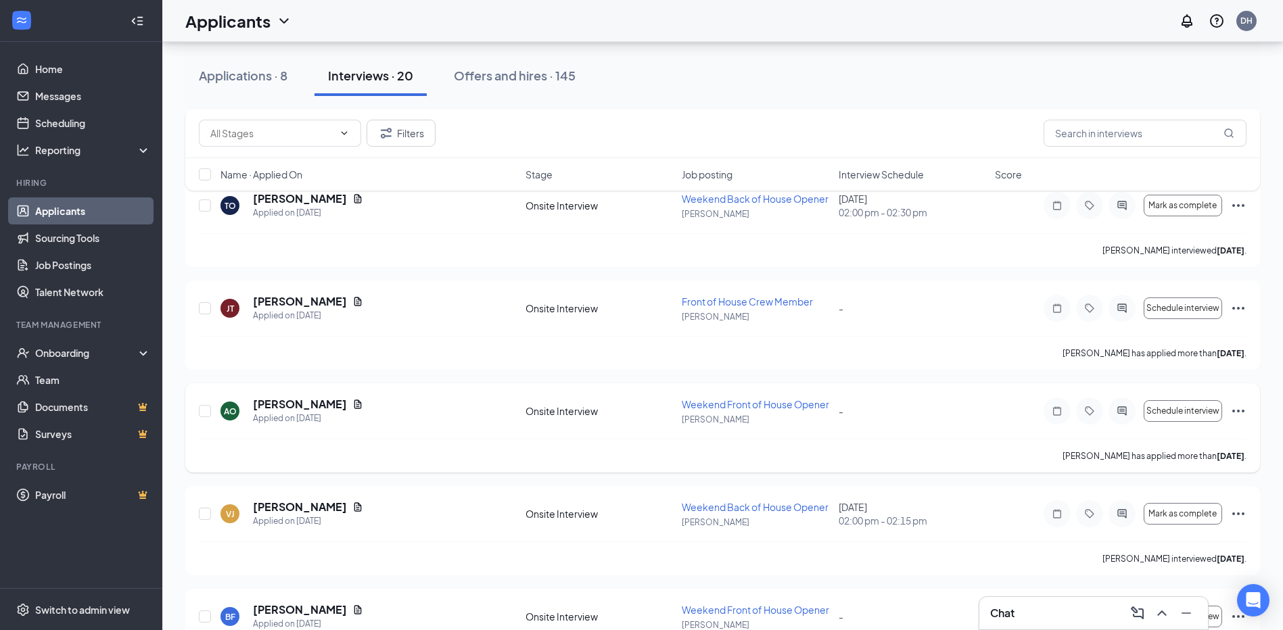
click at [1238, 409] on icon "Ellipses" at bounding box center [1238, 411] width 16 height 16
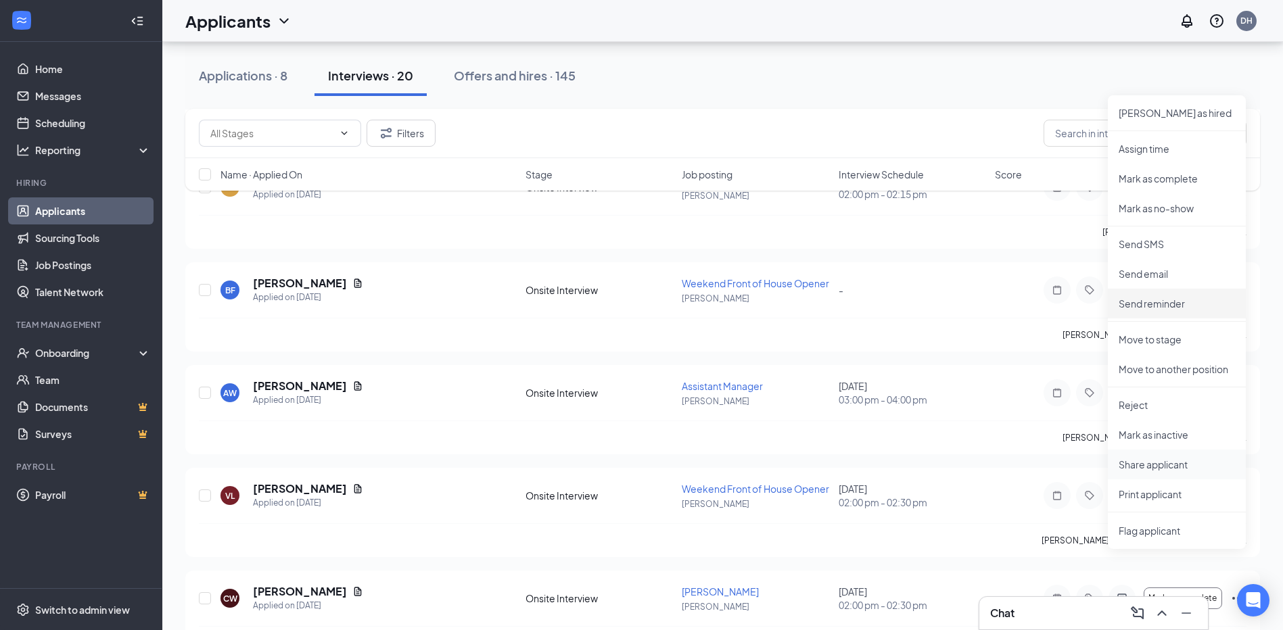
scroll to position [1758, 0]
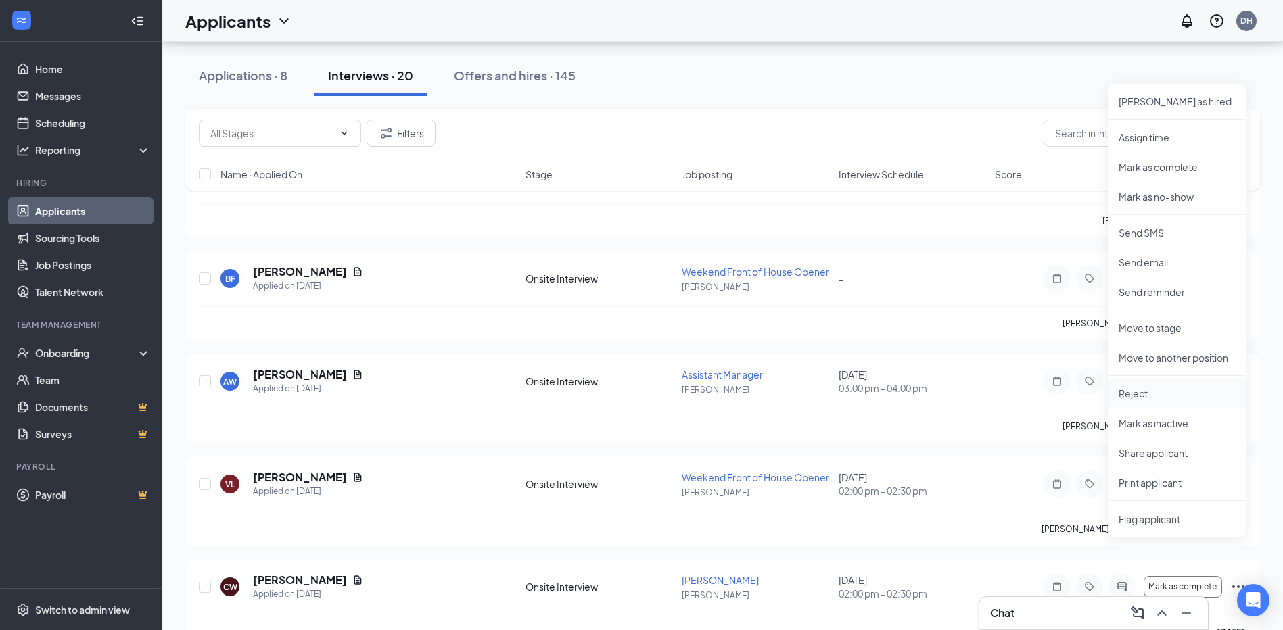
click at [1150, 393] on p "Reject" at bounding box center [1177, 394] width 116 height 14
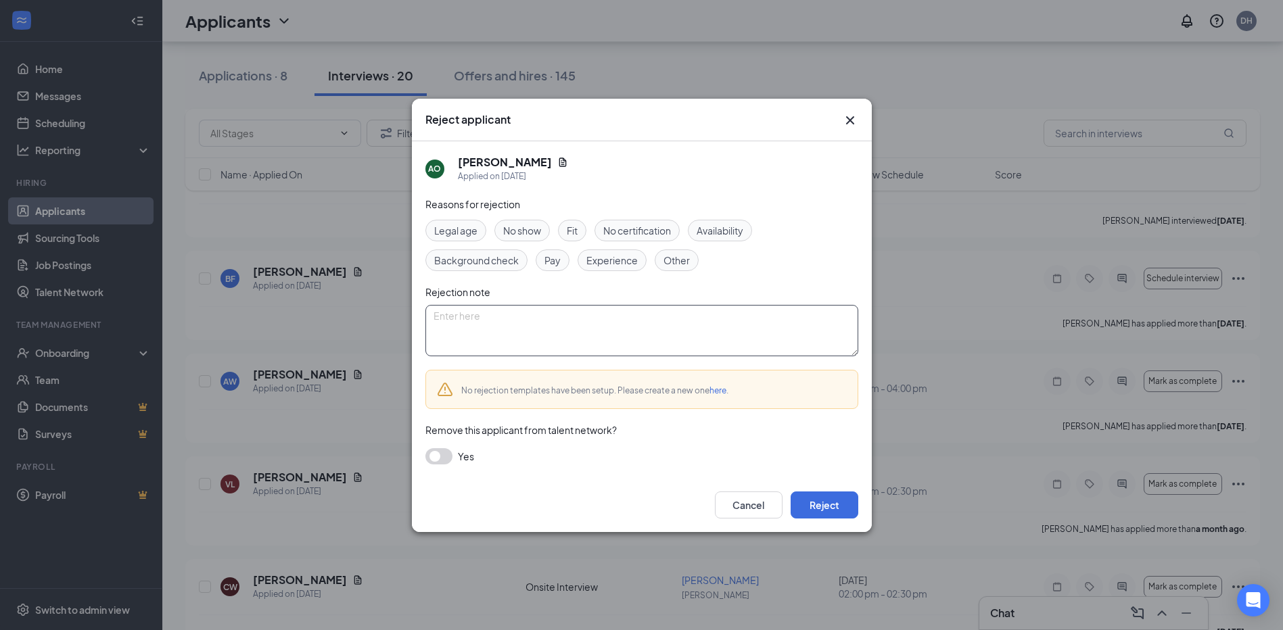
click at [493, 326] on textarea at bounding box center [641, 330] width 433 height 51
type textarea "did not schedule interview after 2 weeks"
click at [828, 501] on button "Reject" at bounding box center [825, 505] width 68 height 27
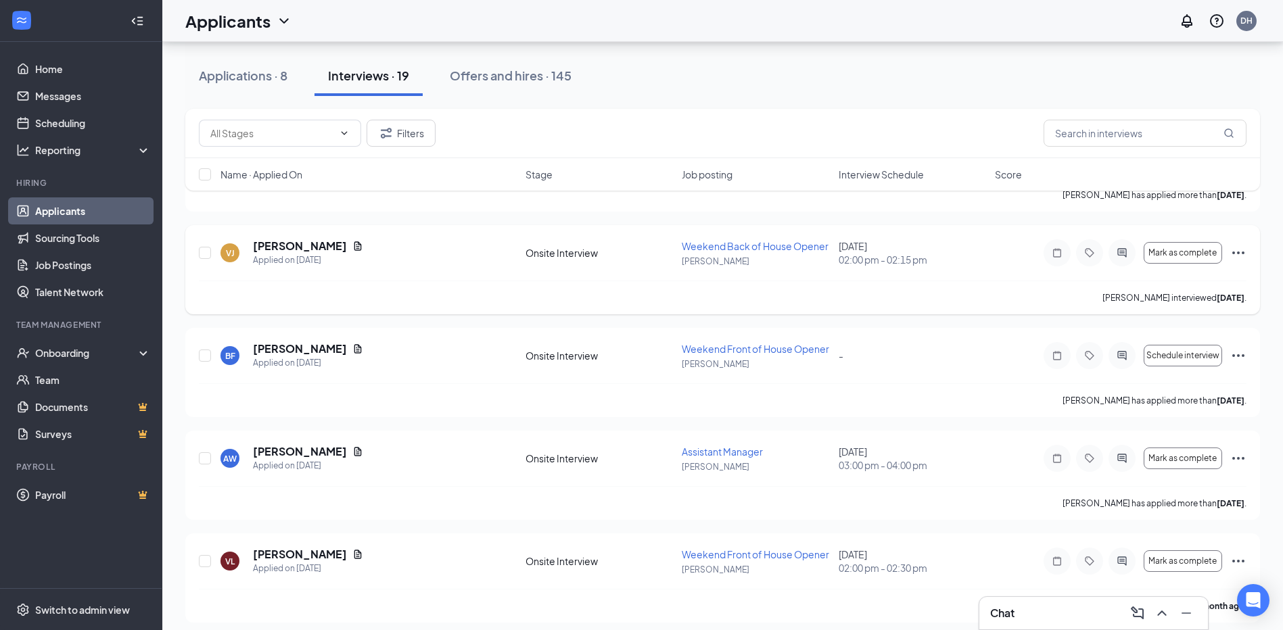
scroll to position [3541, 0]
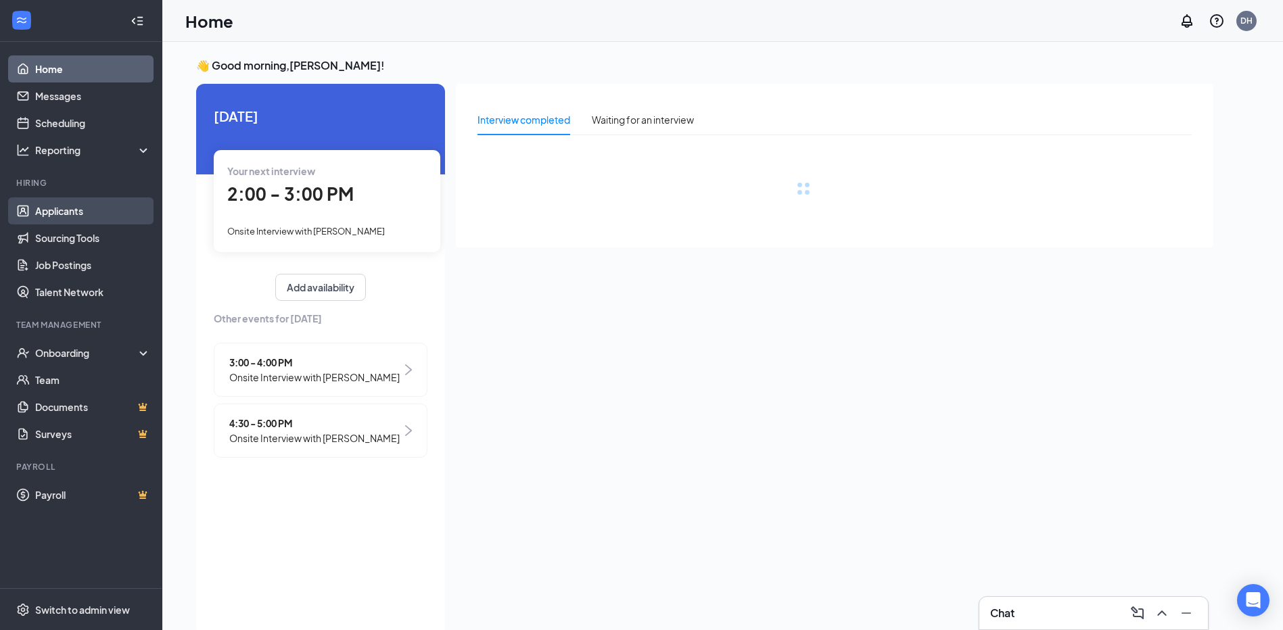
click at [76, 202] on link "Applicants" at bounding box center [93, 210] width 116 height 27
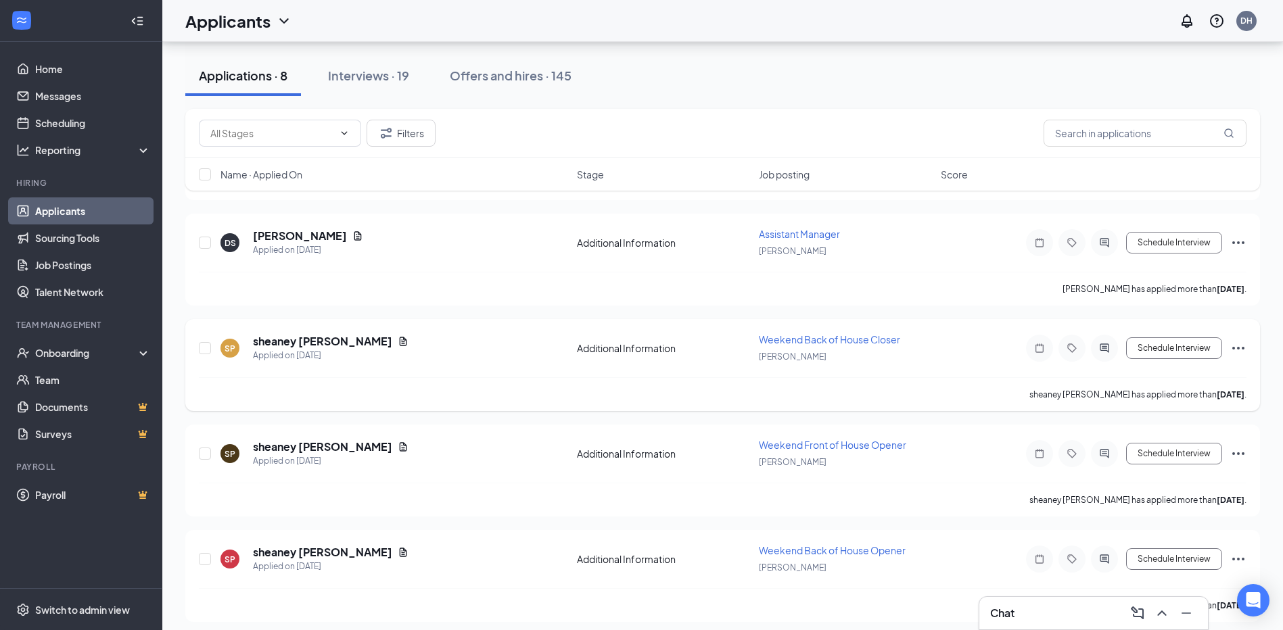
scroll to position [135, 0]
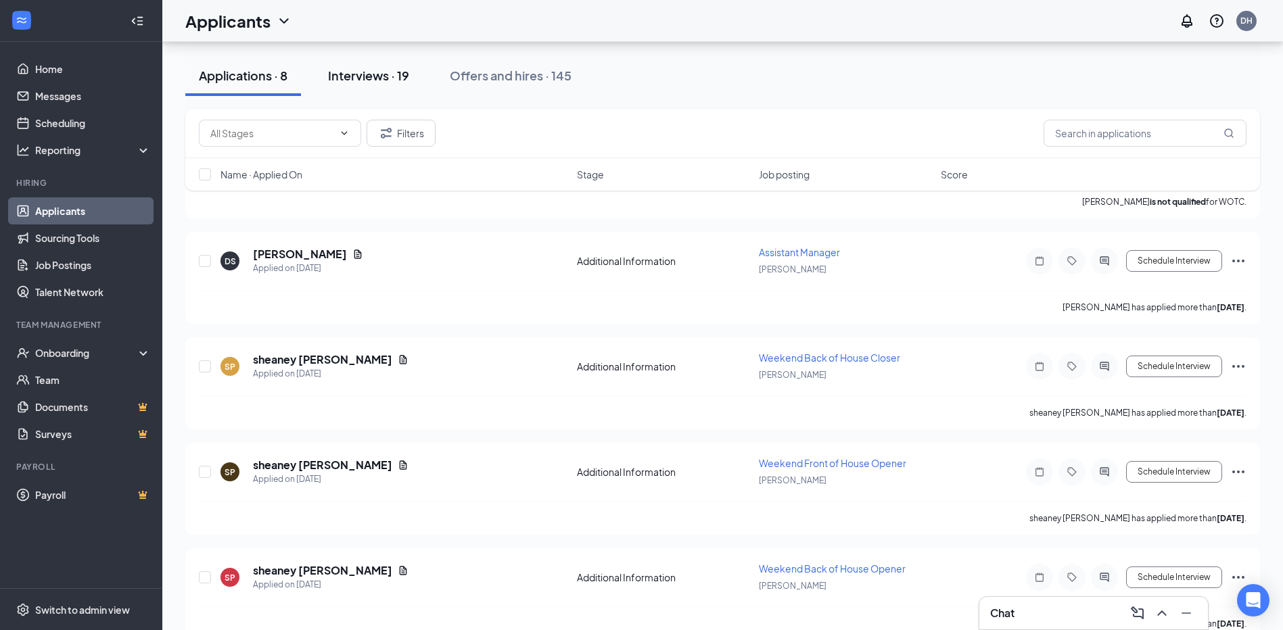
click at [379, 82] on div "Interviews · 19" at bounding box center [368, 75] width 81 height 17
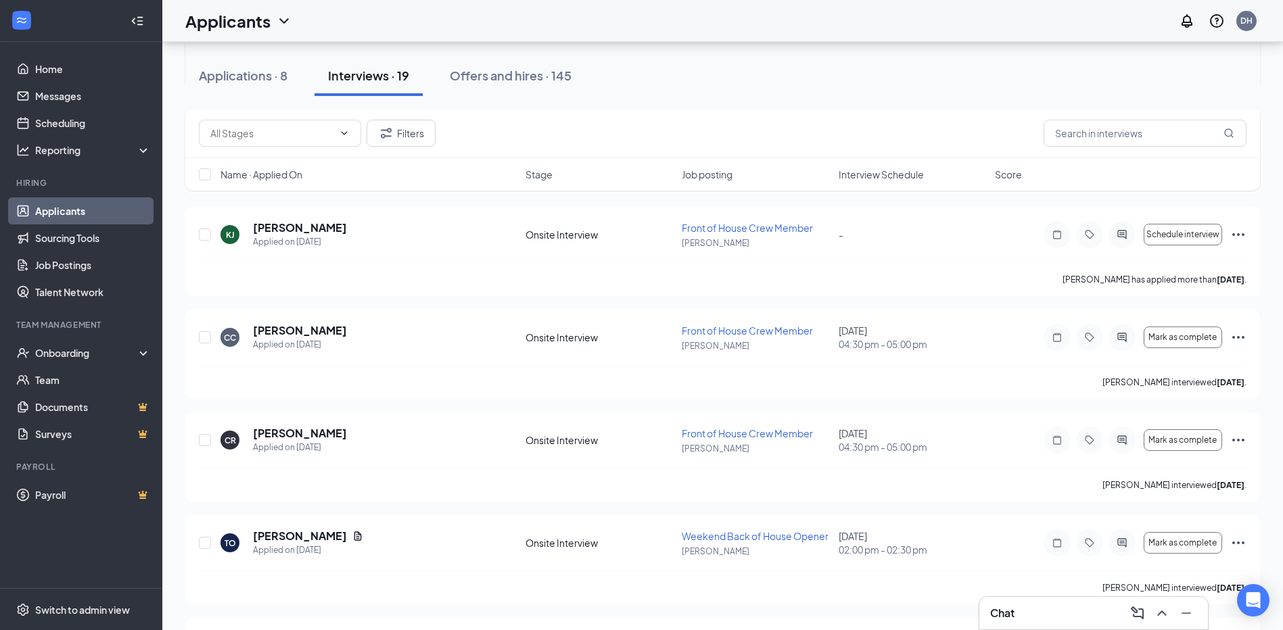
scroll to position [1150, 0]
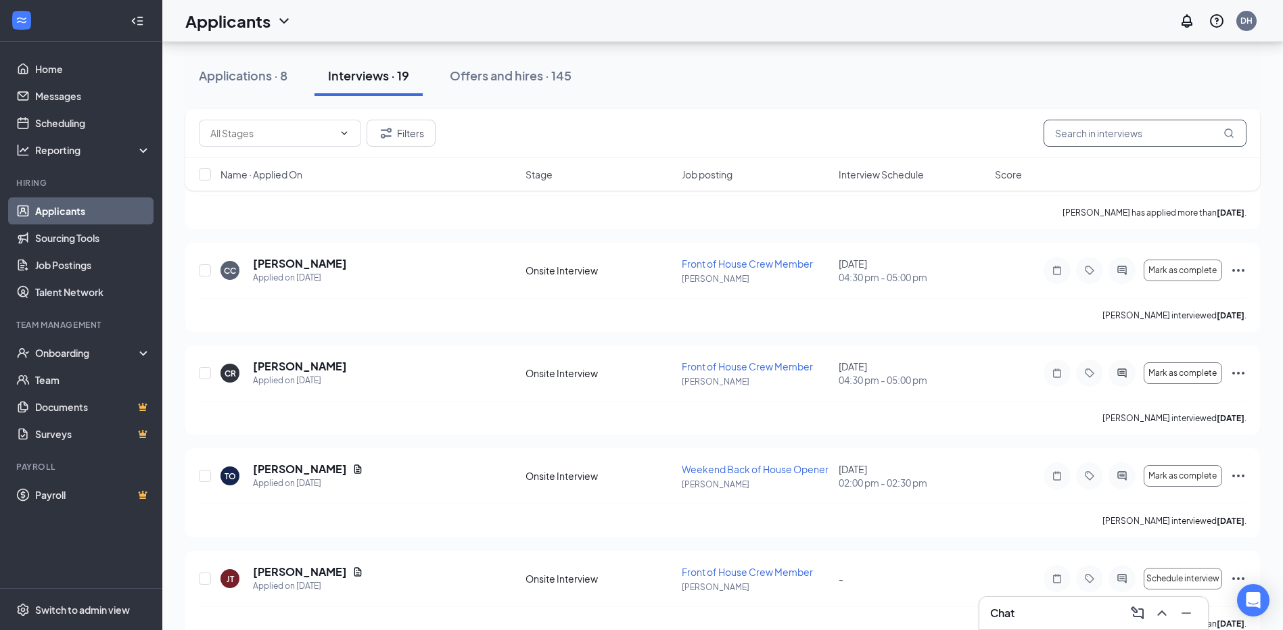
click at [1142, 136] on input "text" at bounding box center [1145, 133] width 203 height 27
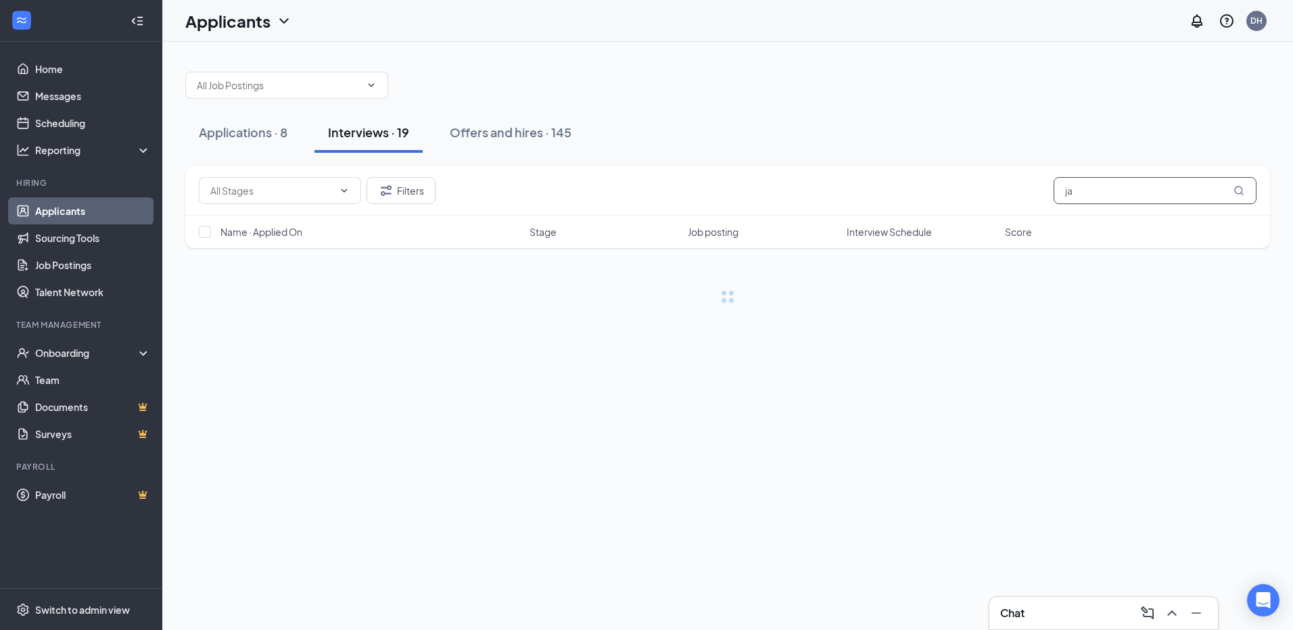
type input "j"
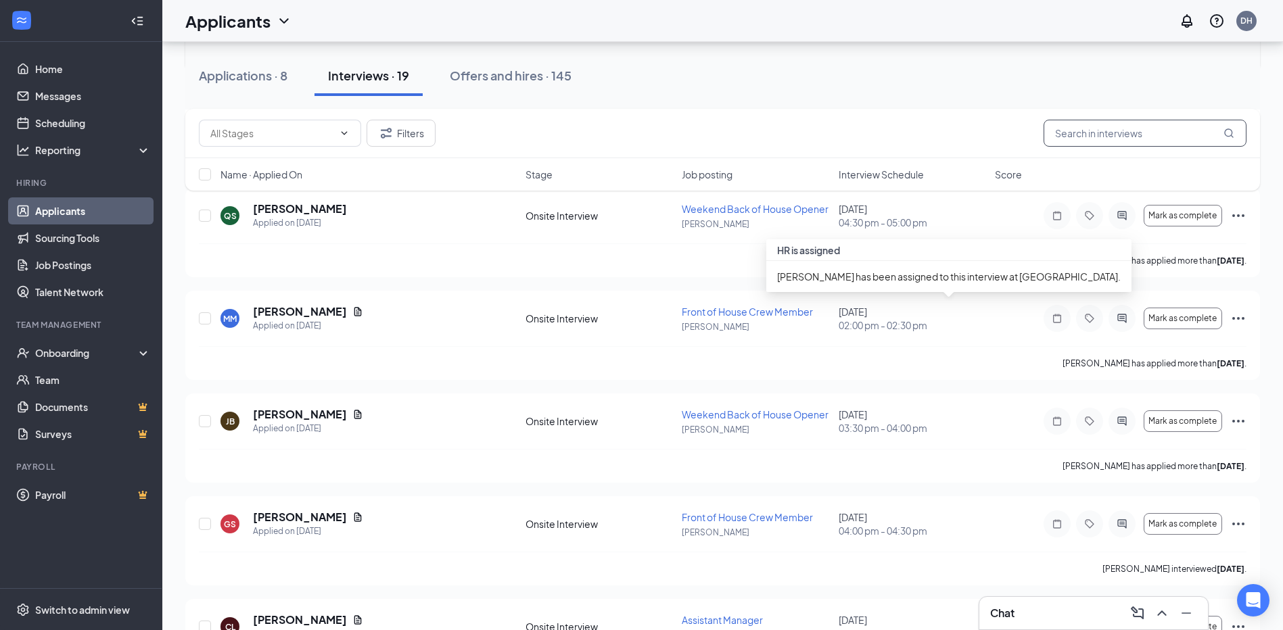
scroll to position [406, 0]
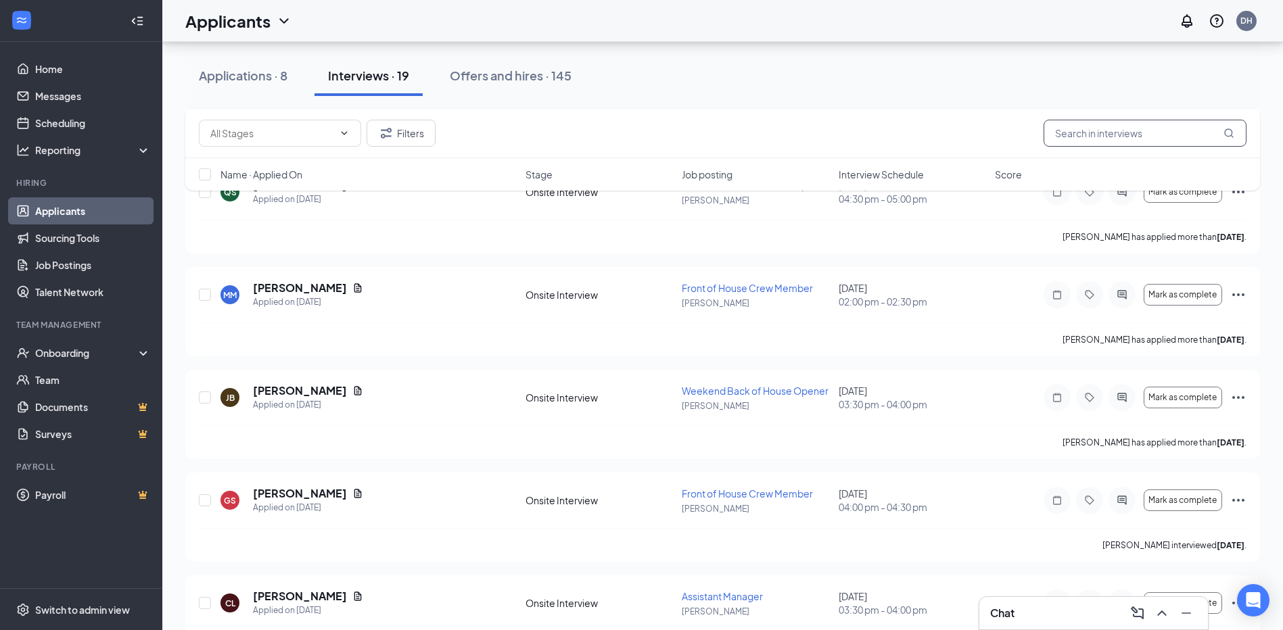
click at [1118, 134] on input "text" at bounding box center [1145, 133] width 203 height 27
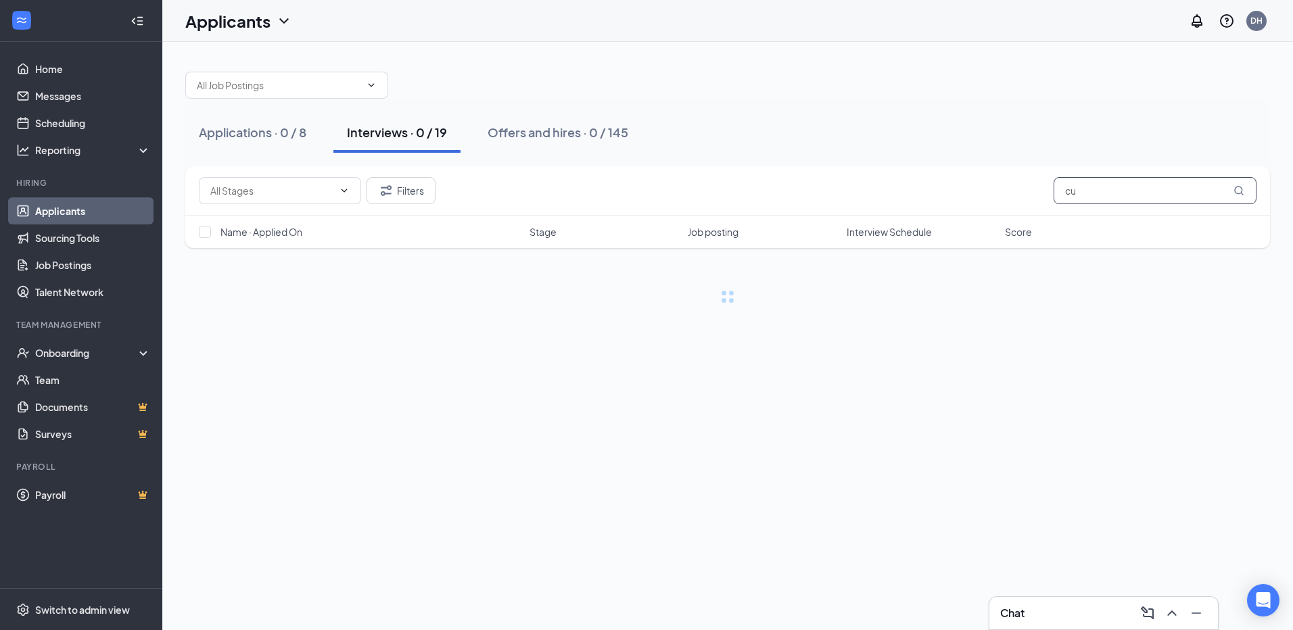
type input "c"
type input "C"
type input "b"
